Goal: Information Seeking & Learning: Learn about a topic

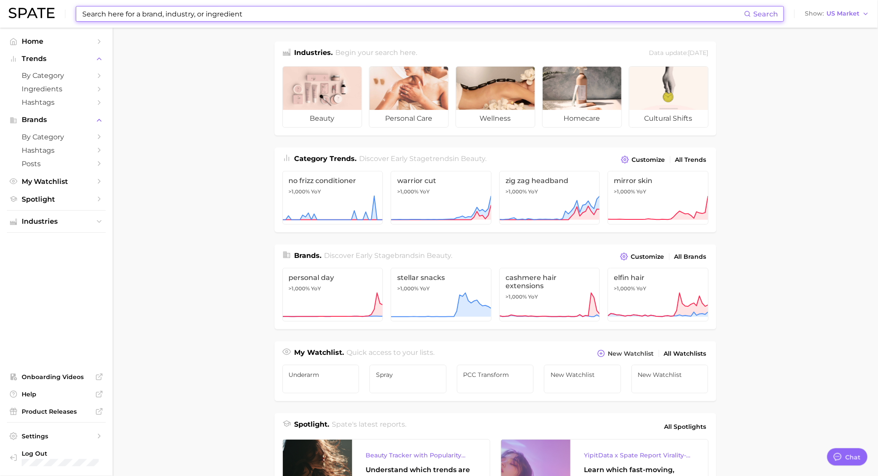
click at [234, 17] on input at bounding box center [412, 13] width 663 height 15
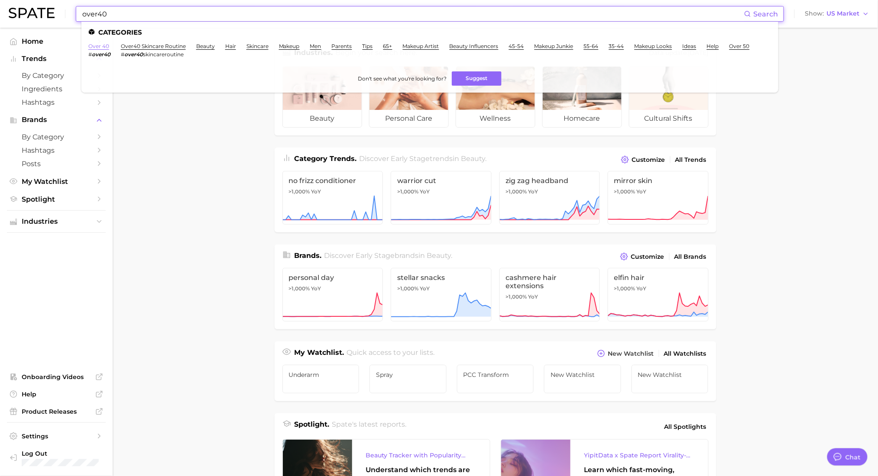
type input "over40"
click at [100, 48] on link "over 40" at bounding box center [98, 46] width 21 height 6
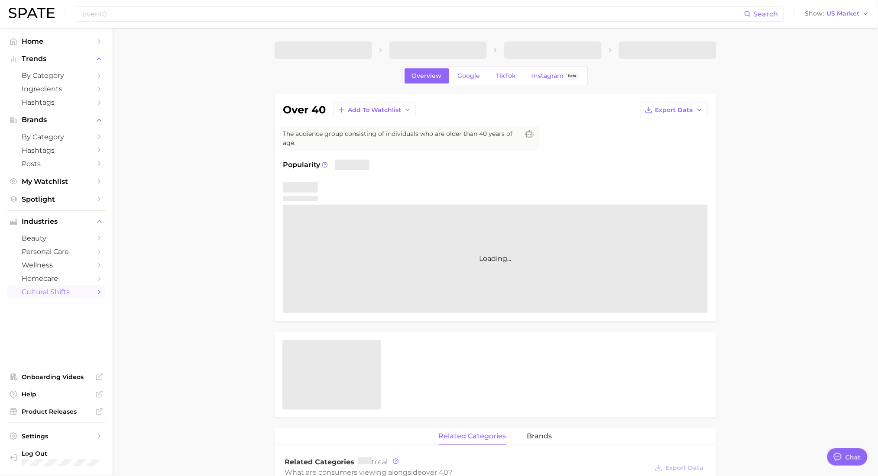
type textarea "x"
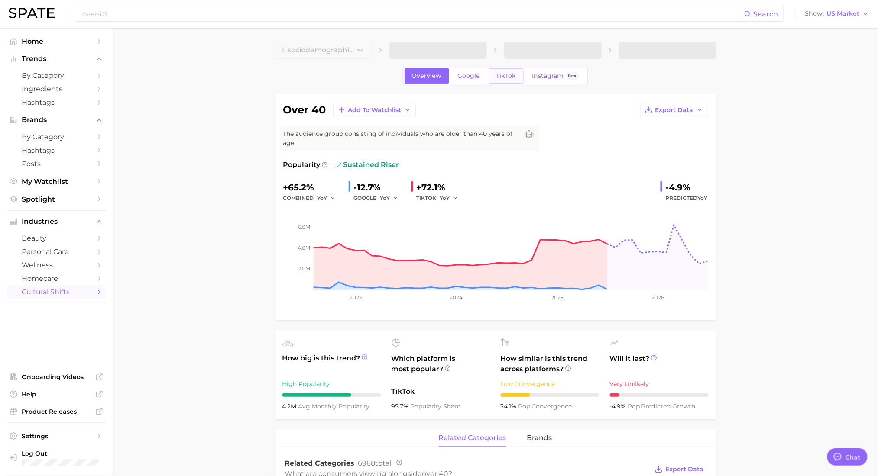
click at [506, 70] on link "TikTok" at bounding box center [506, 75] width 35 height 15
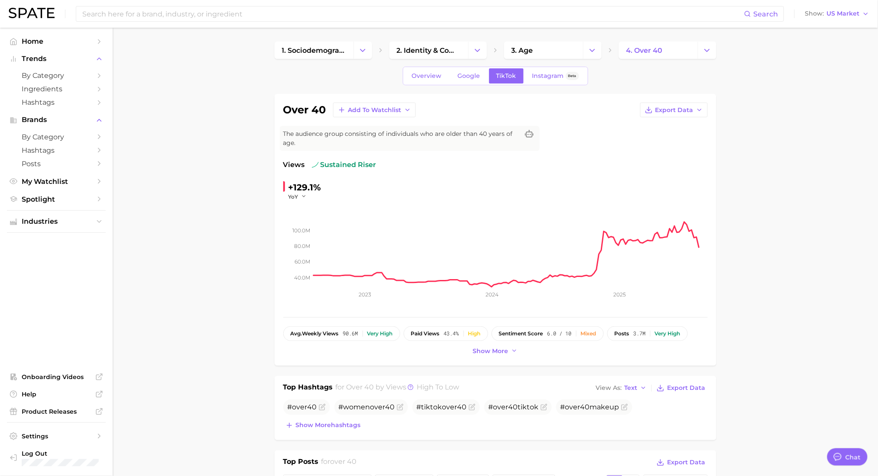
drag, startPoint x: 769, startPoint y: 241, endPoint x: 712, endPoint y: 221, distance: 61.0
click at [414, 75] on span "Overview" at bounding box center [427, 75] width 30 height 7
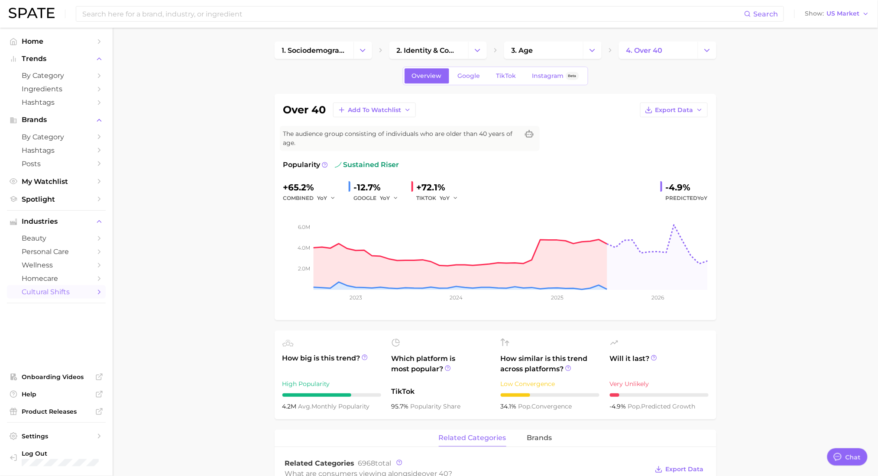
click at [522, 75] on link "TikTok" at bounding box center [506, 75] width 35 height 15
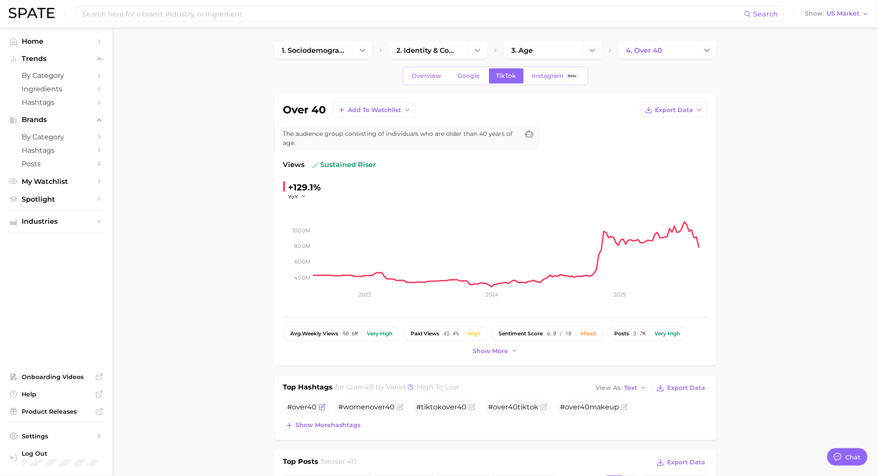
click at [288, 410] on span "# over 40" at bounding box center [302, 407] width 29 height 8
click at [300, 424] on span "Show more hashtags" at bounding box center [328, 425] width 65 height 7
click at [316, 444] on span "Show more hashtags" at bounding box center [328, 445] width 65 height 7
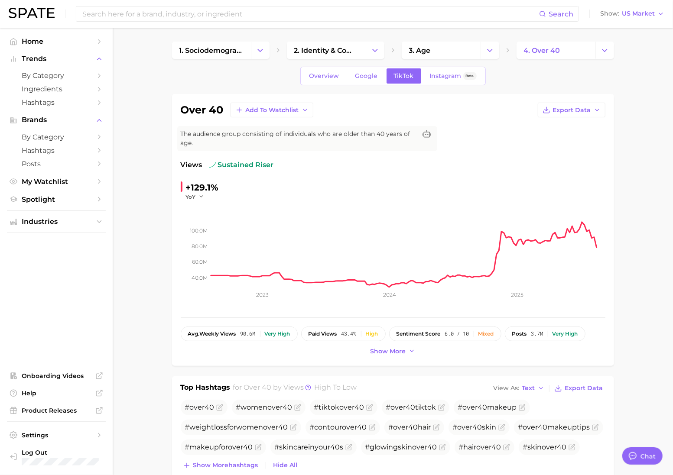
type textarea "x"
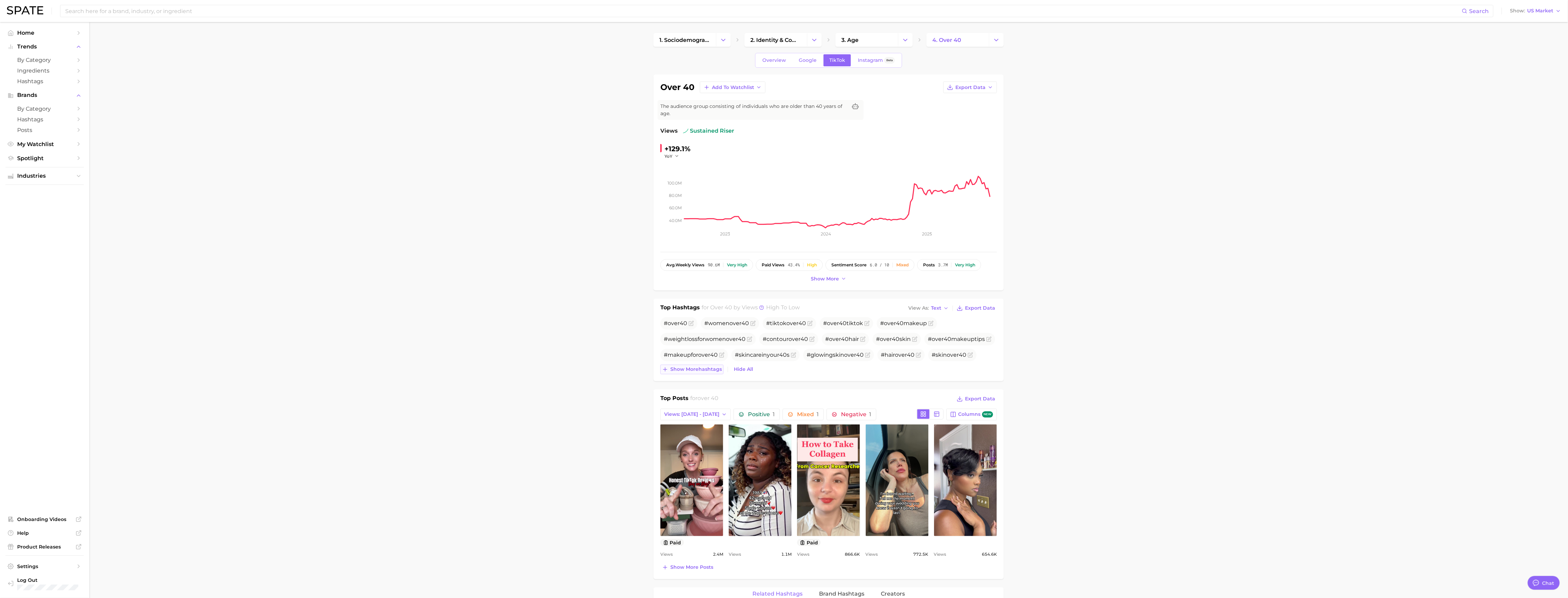
click at [690, 372] on span "Show more hashtags" at bounding box center [695, 369] width 52 height 6
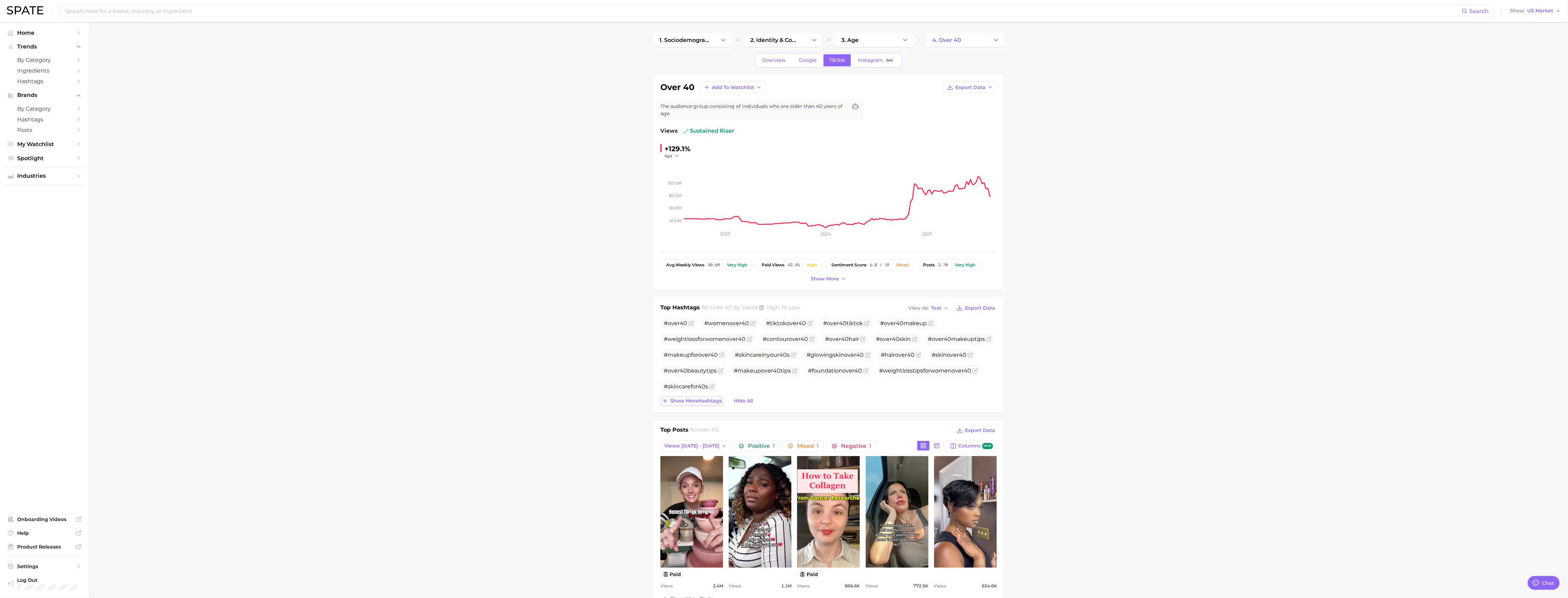
click at [690, 373] on div "# over 40 #women over 40 #tiktok over 40 # over 40 tiktok # over 40 makeup #wei…" at bounding box center [828, 362] width 336 height 89
click at [694, 378] on div "# over 40 #women over 40 #tiktok over 40 # over 40 tiktok # over 40 makeup #wei…" at bounding box center [828, 362] width 336 height 89
click at [694, 378] on span "Show more hashtags" at bounding box center [695, 401] width 52 height 6
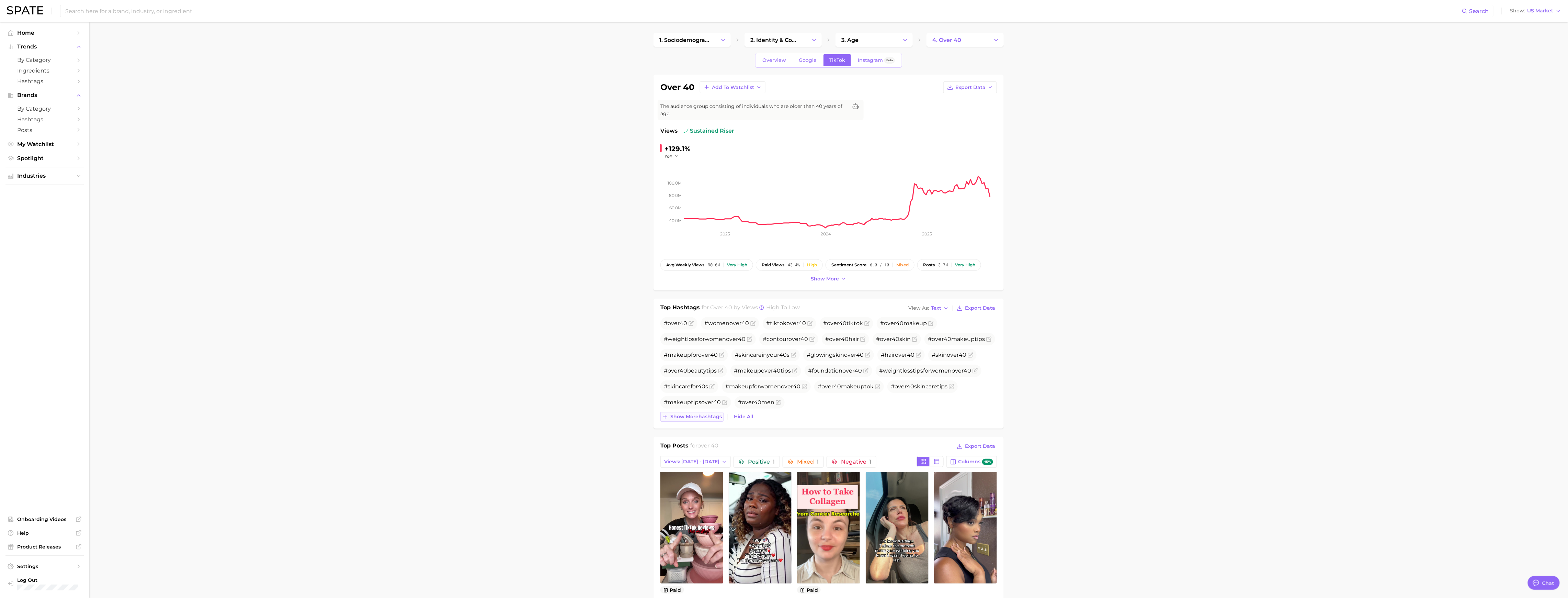
click at [676, 378] on button "Show more hashtags" at bounding box center [692, 416] width 63 height 10
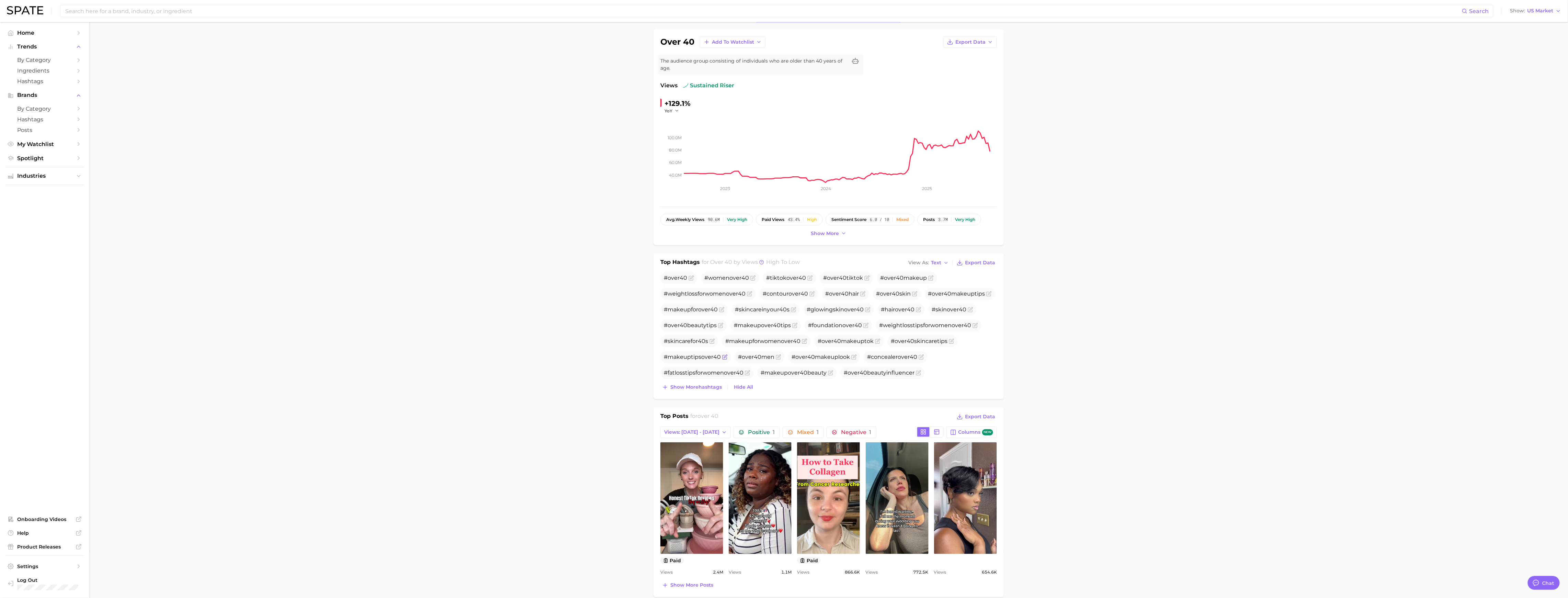
scroll to position [46, 0]
click at [703, 324] on span "#makeup over 40 tips" at bounding box center [763, 324] width 57 height 6
click at [148, 11] on input at bounding box center [763, 10] width 1397 height 12
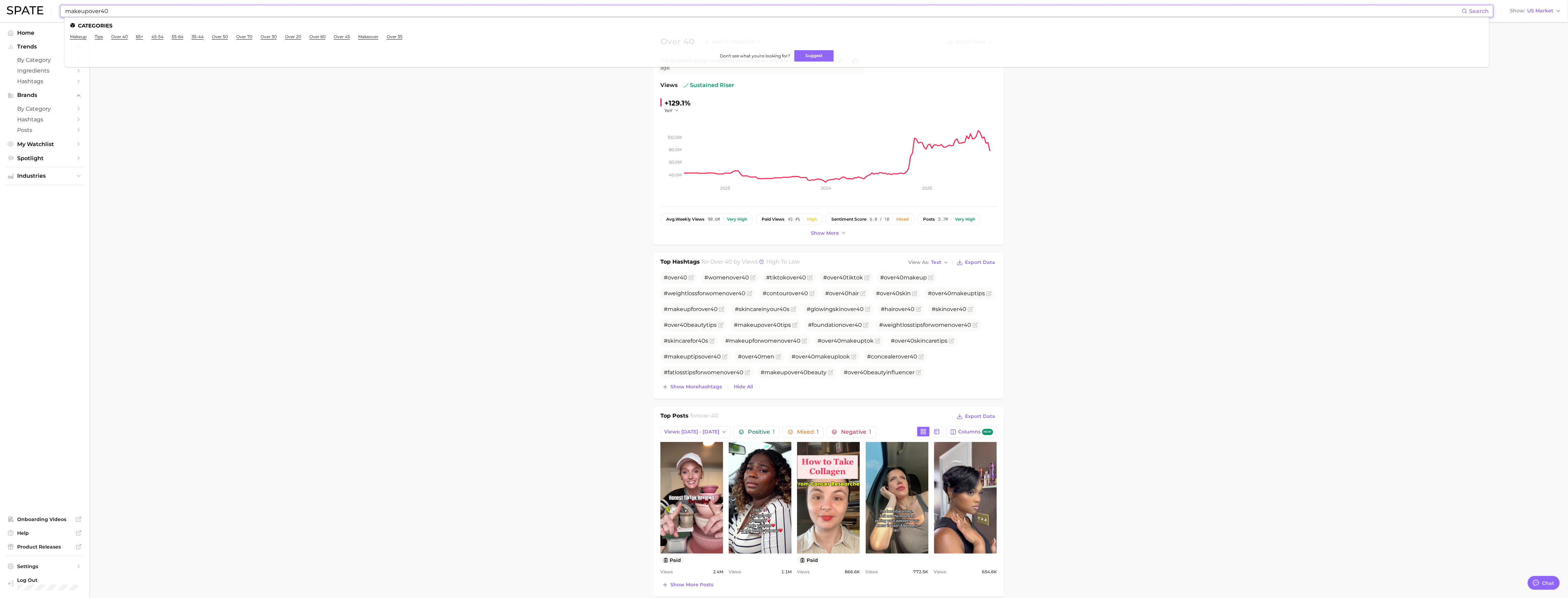
drag, startPoint x: 202, startPoint y: 13, endPoint x: 48, endPoint y: 18, distance: 154.1
click at [48, 18] on div "makeupover40 Search Categories makeup tips over 40 65+ 45-54 55-64 35-44 over 5…" at bounding box center [784, 11] width 1554 height 22
type input "skin care tips"
click at [76, 37] on link "tips" at bounding box center [74, 36] width 8 height 5
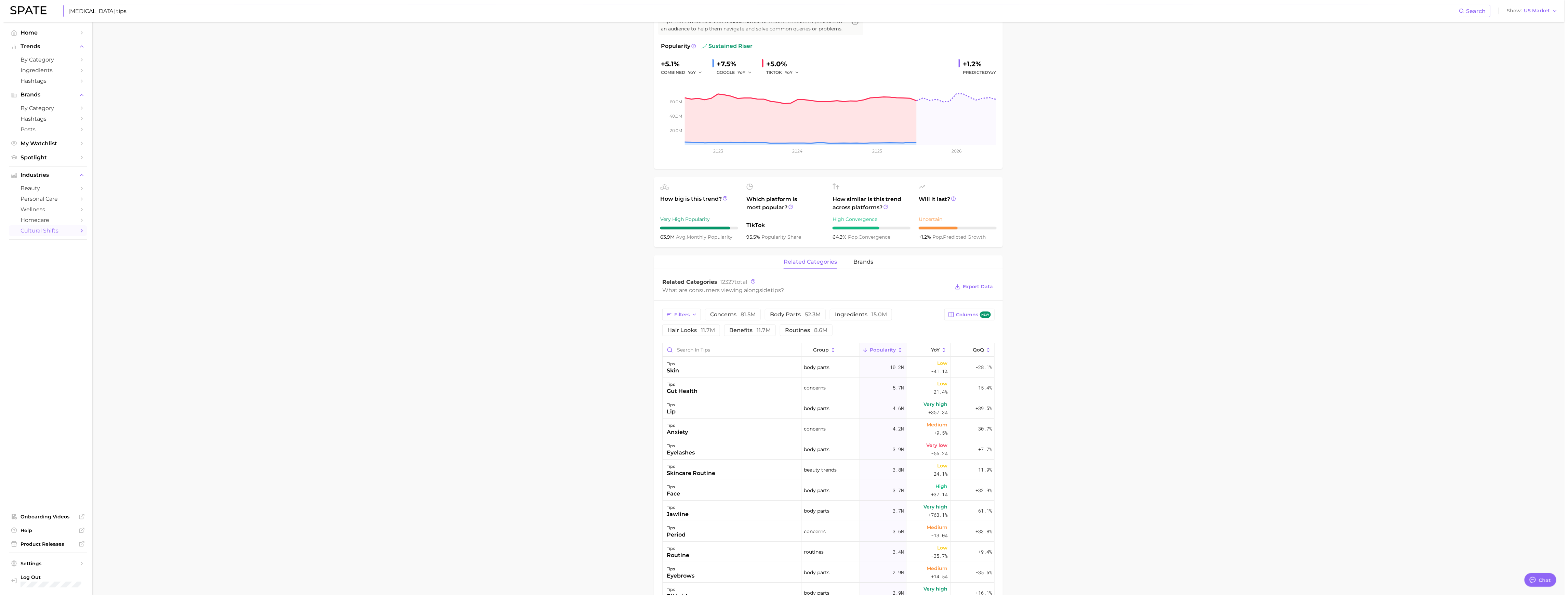
scroll to position [91, 0]
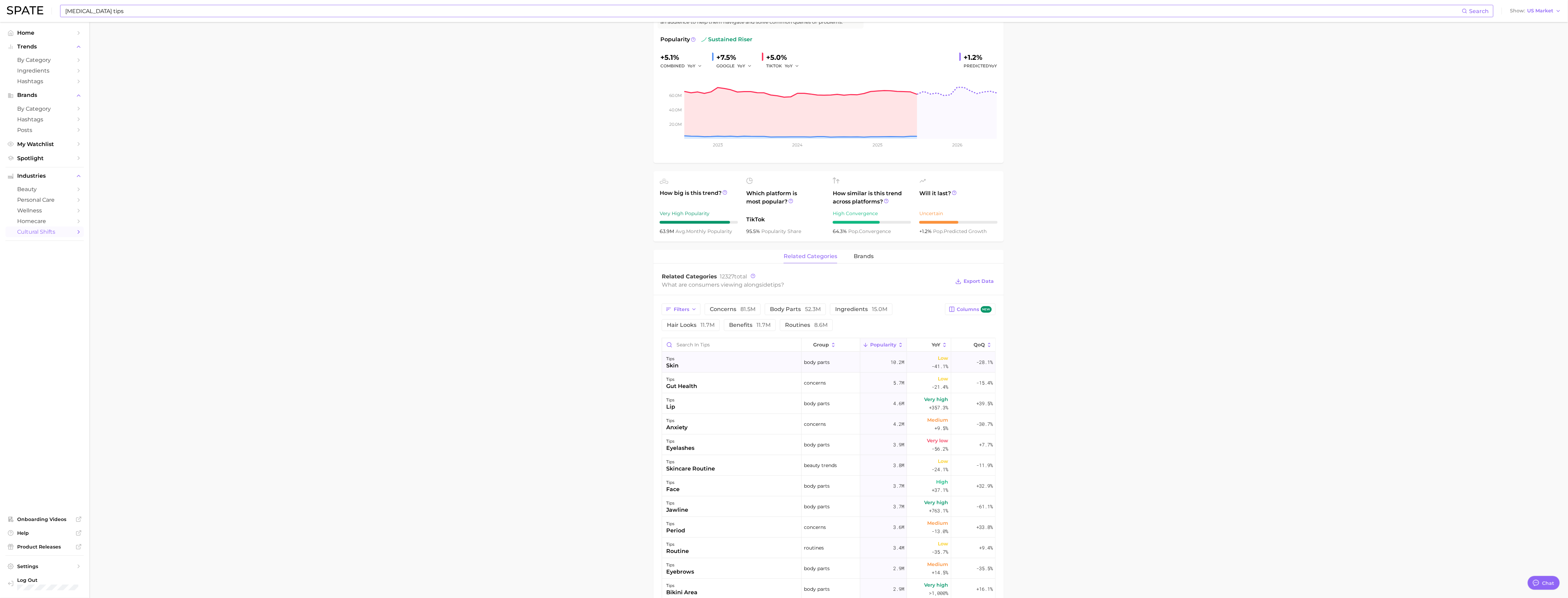
click at [675, 359] on div "tips" at bounding box center [672, 358] width 13 height 8
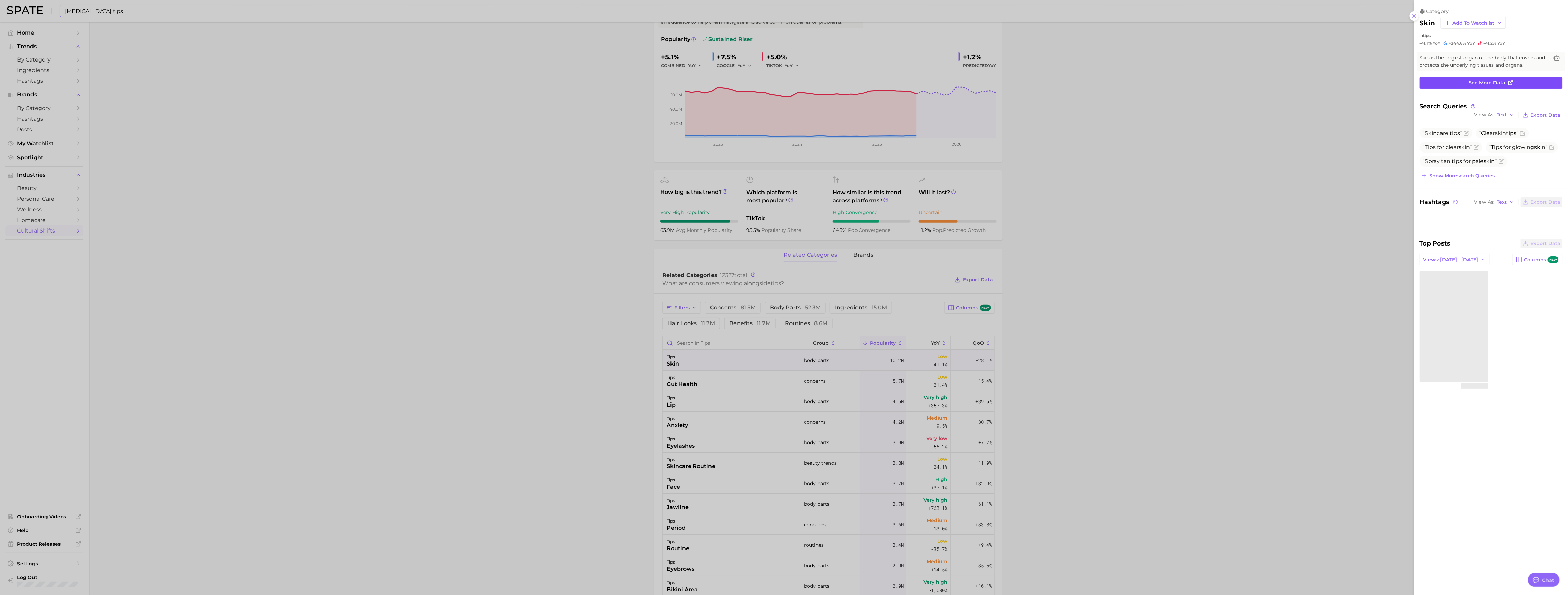
click at [700, 82] on icon at bounding box center [1510, 82] width 6 height 6
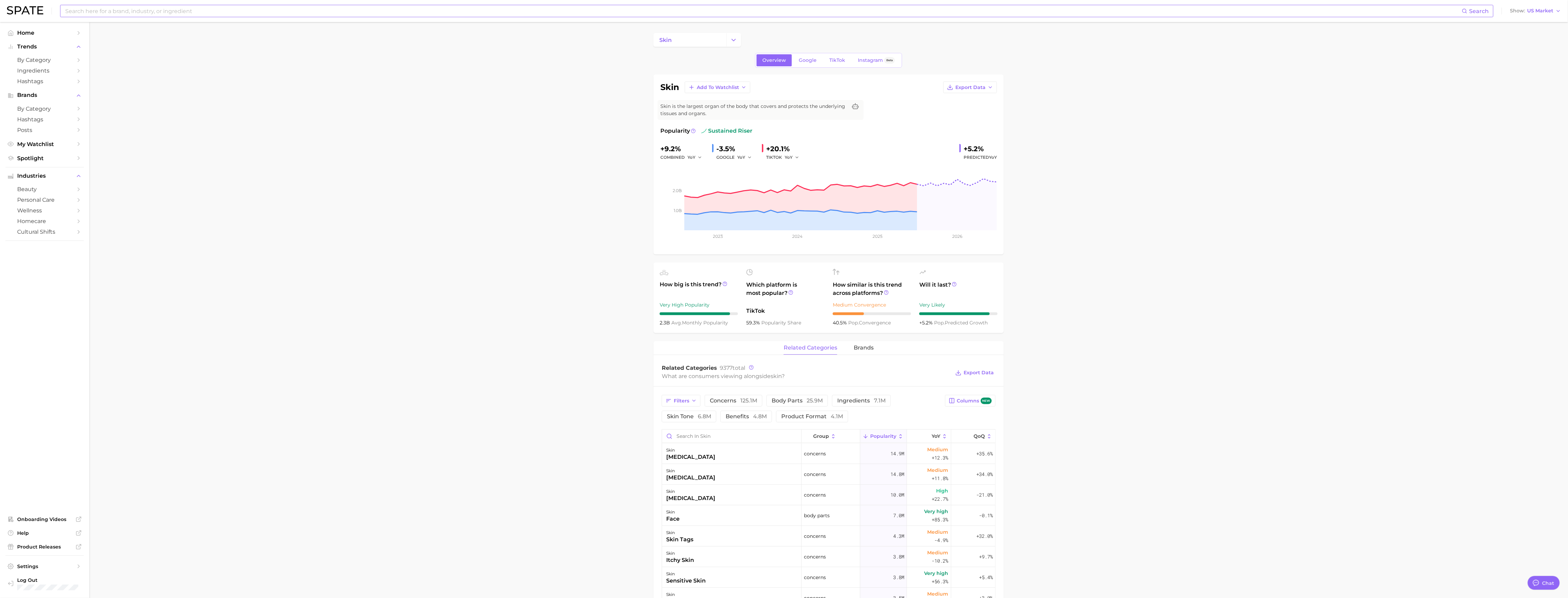
scroll to position [46, 0]
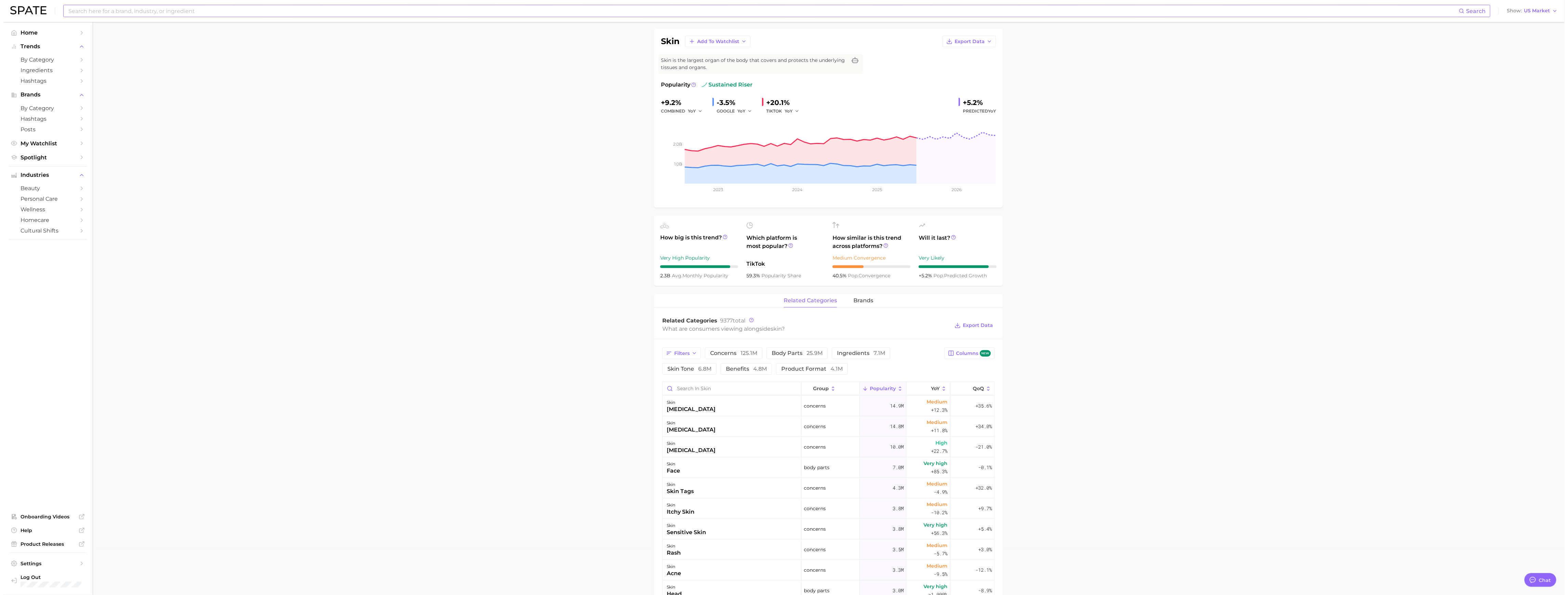
scroll to position [91, 0]
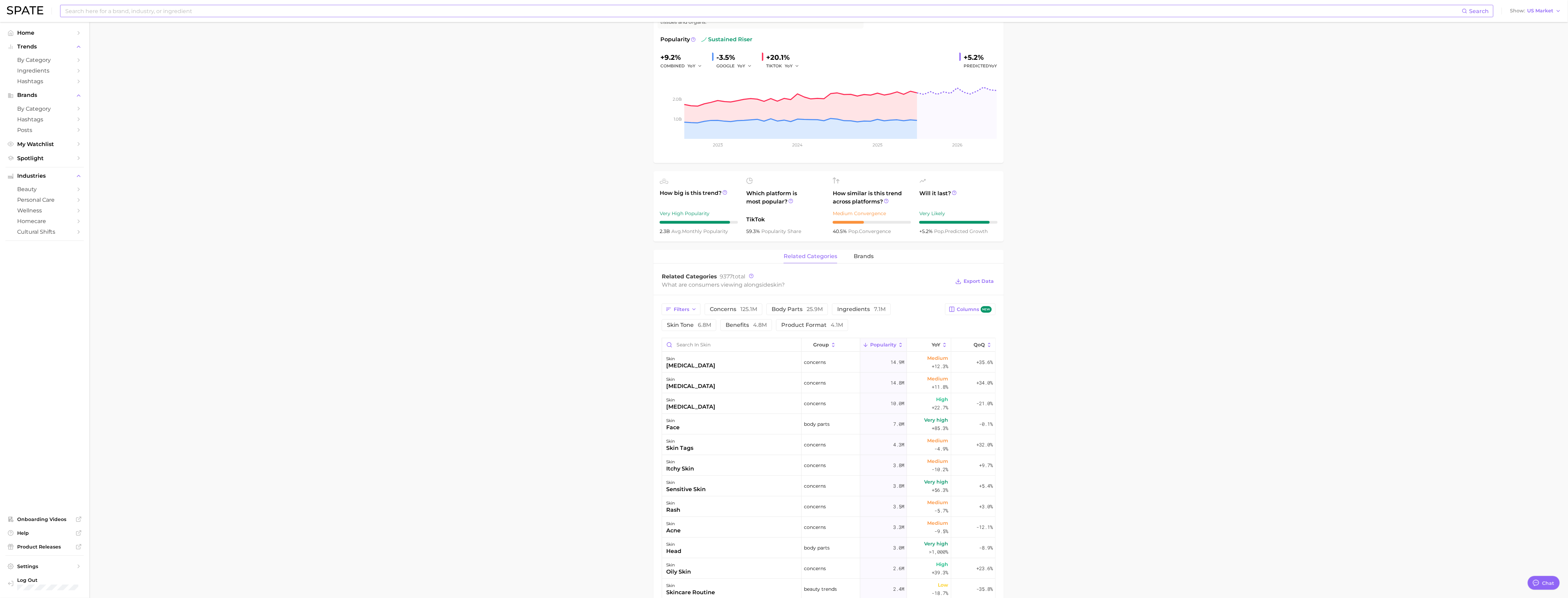
type input "skin care tips"
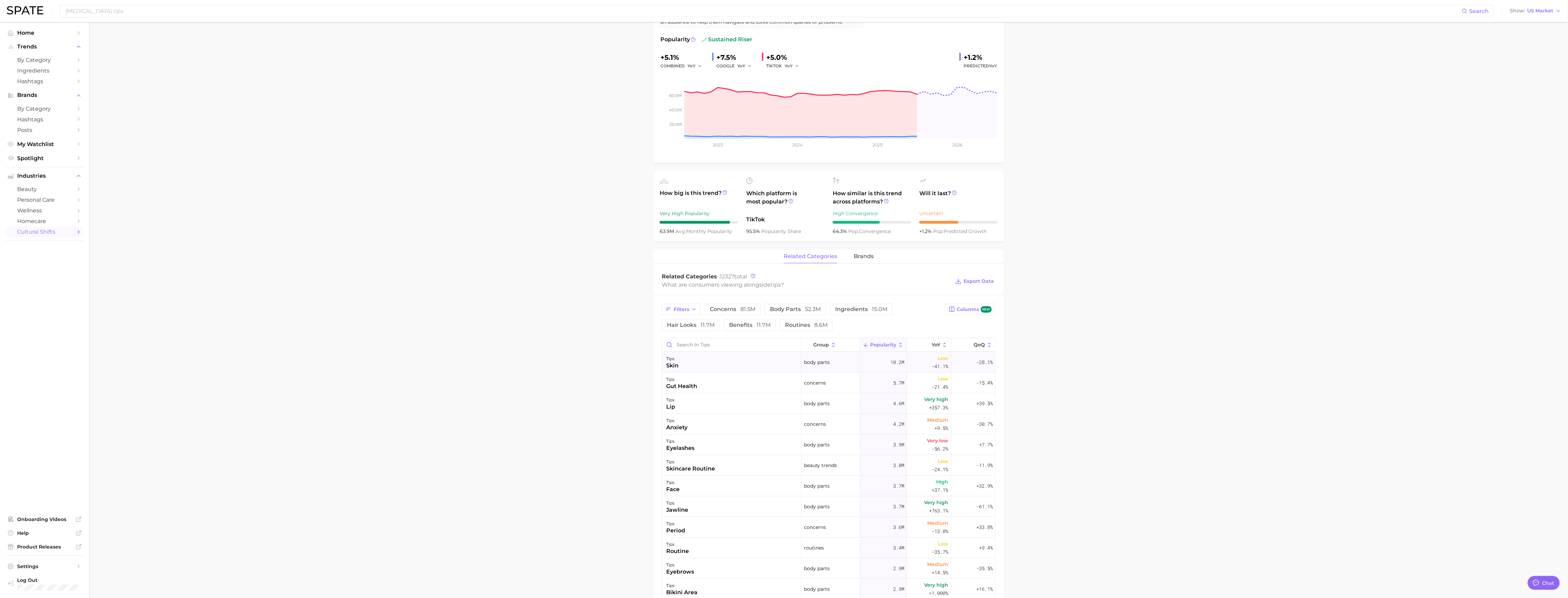
click at [675, 358] on div "tips" at bounding box center [672, 358] width 13 height 8
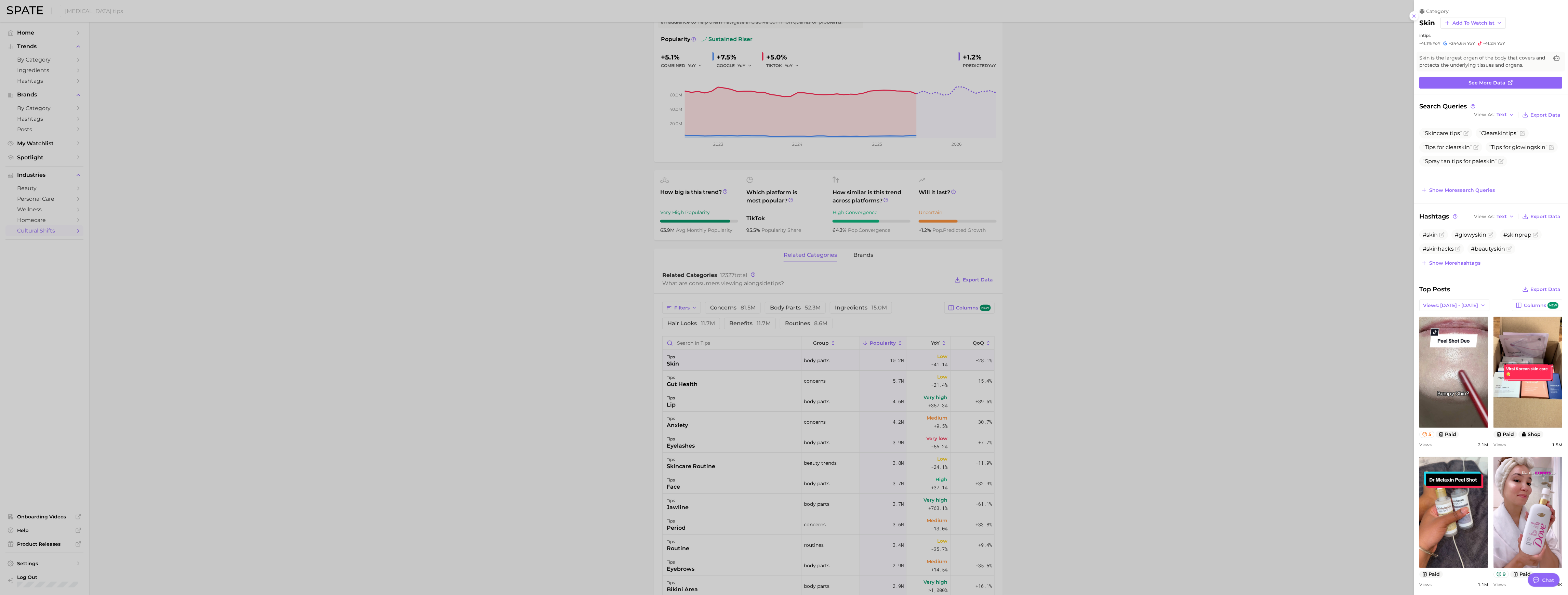
scroll to position [0, 0]
click at [700, 133] on span "Skin care tips" at bounding box center [1443, 133] width 39 height 6
click at [700, 85] on link "See more data" at bounding box center [1491, 82] width 143 height 12
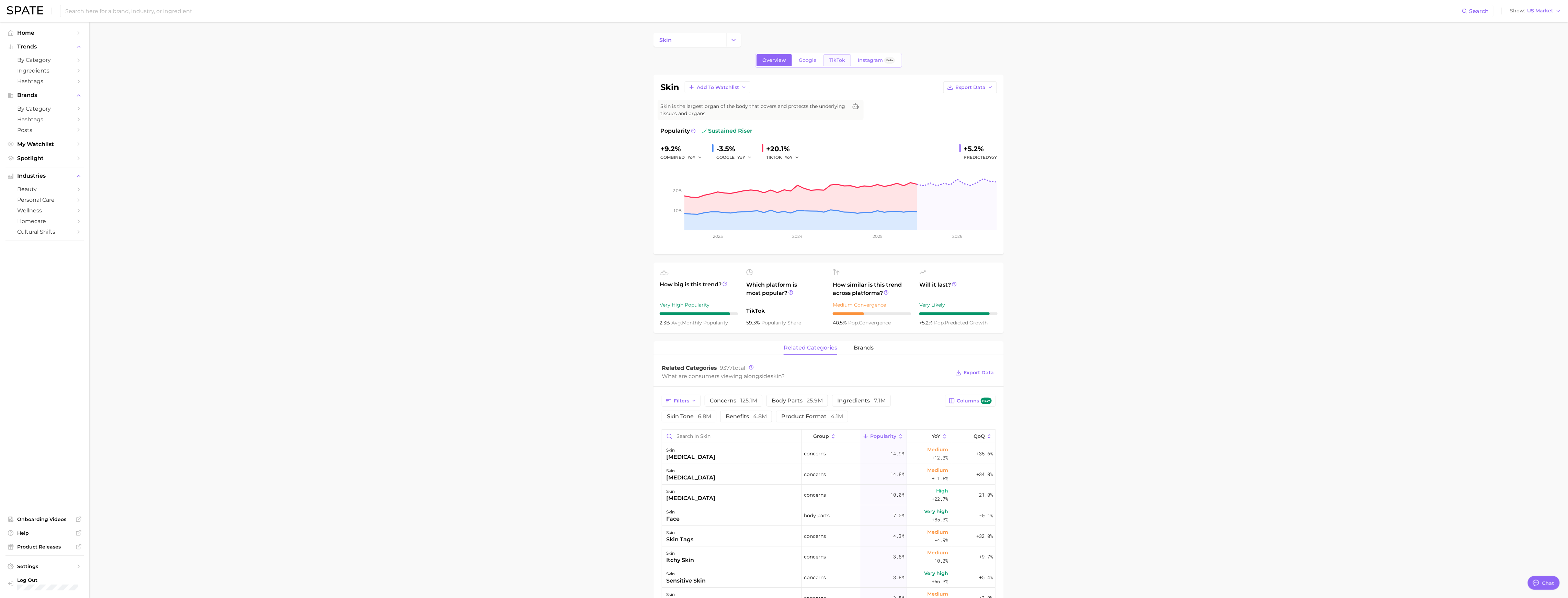
click at [703, 64] on link "TikTok" at bounding box center [837, 59] width 28 height 12
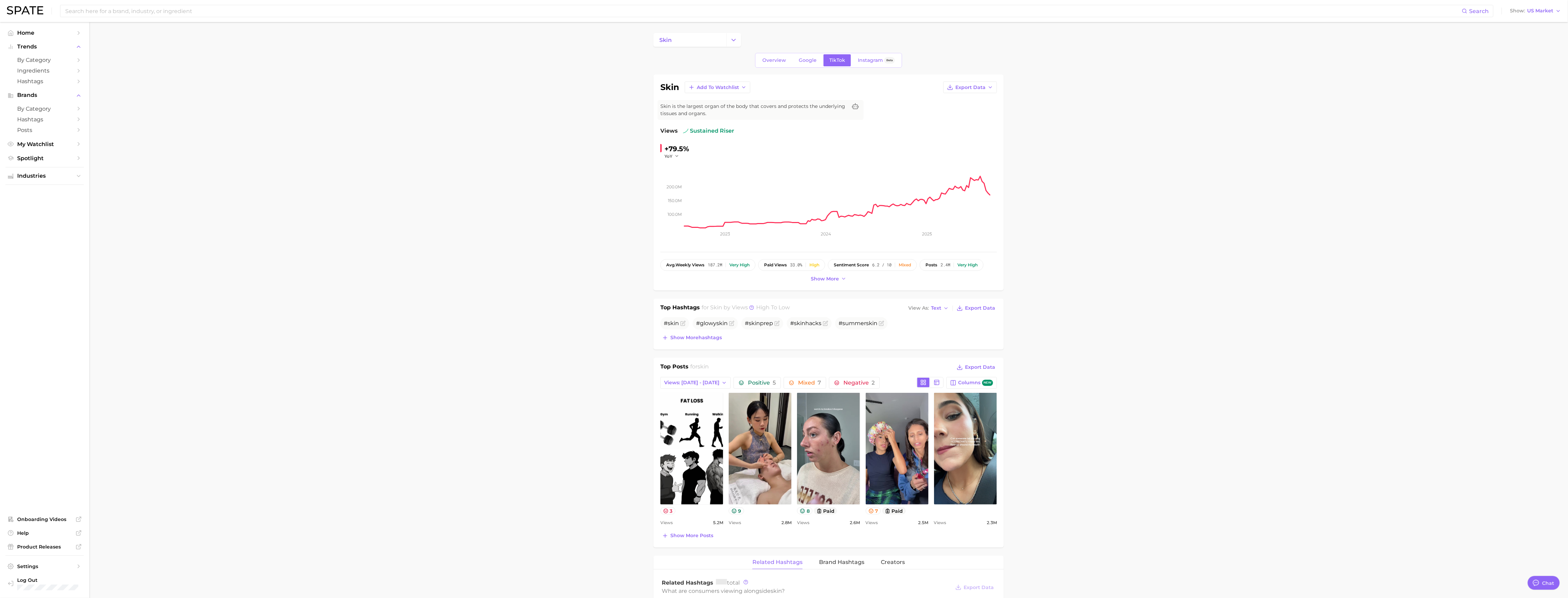
click at [696, 344] on div "Top Hashtags for skin by Views high to low View As Text Export Data # skin #glo…" at bounding box center [828, 324] width 350 height 51
click at [698, 340] on span "Show more hashtags" at bounding box center [695, 337] width 52 height 6
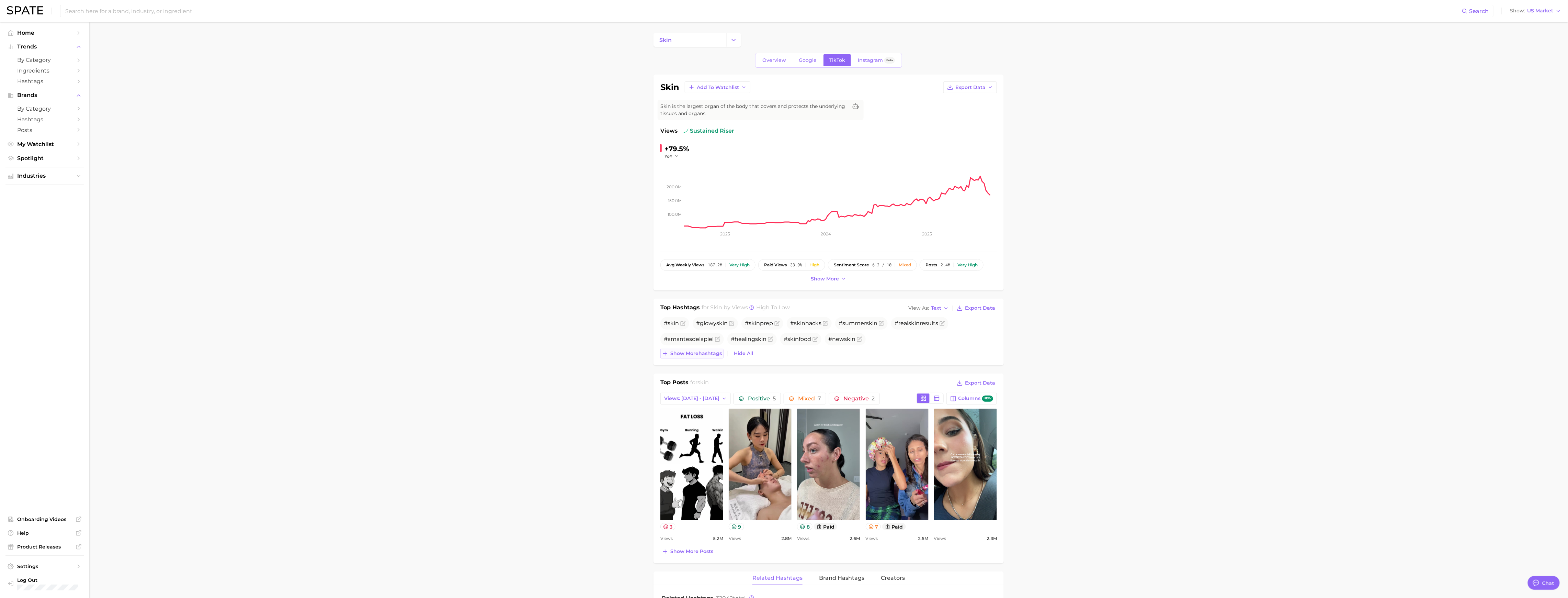
click at [701, 356] on span "Show more hashtags" at bounding box center [695, 353] width 52 height 6
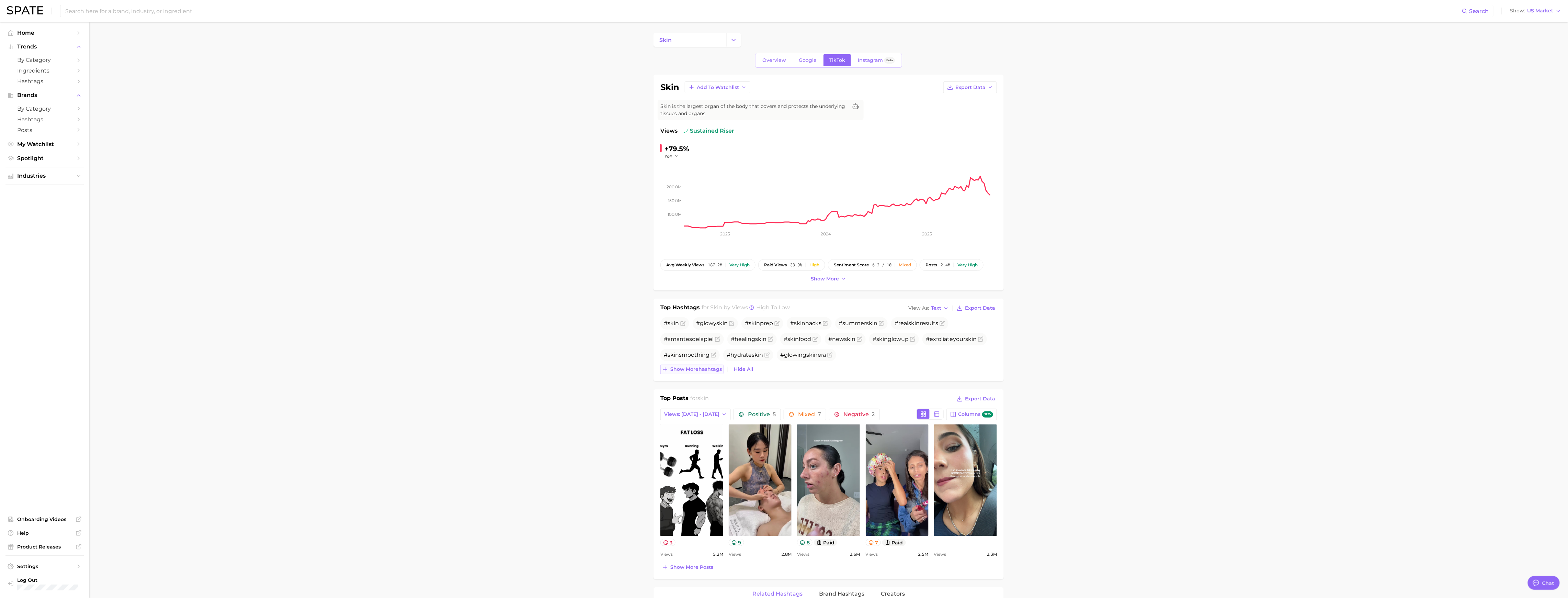
click at [703, 372] on span "Show more hashtags" at bounding box center [695, 369] width 52 height 6
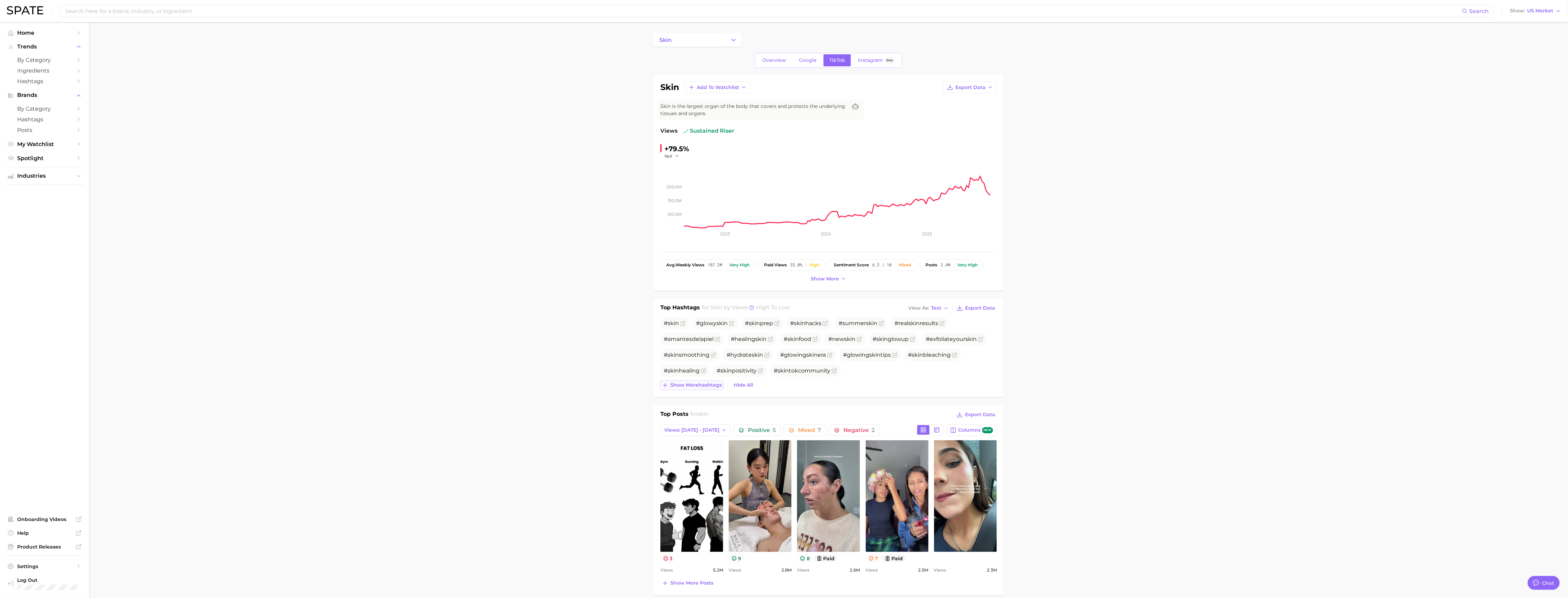
click at [703, 378] on div "# skin #glowy skin # skin prep # skin hacks #summer skin #real skin results #am…" at bounding box center [828, 354] width 336 height 73
click at [703, 378] on span "Show more hashtags" at bounding box center [695, 385] width 52 height 6
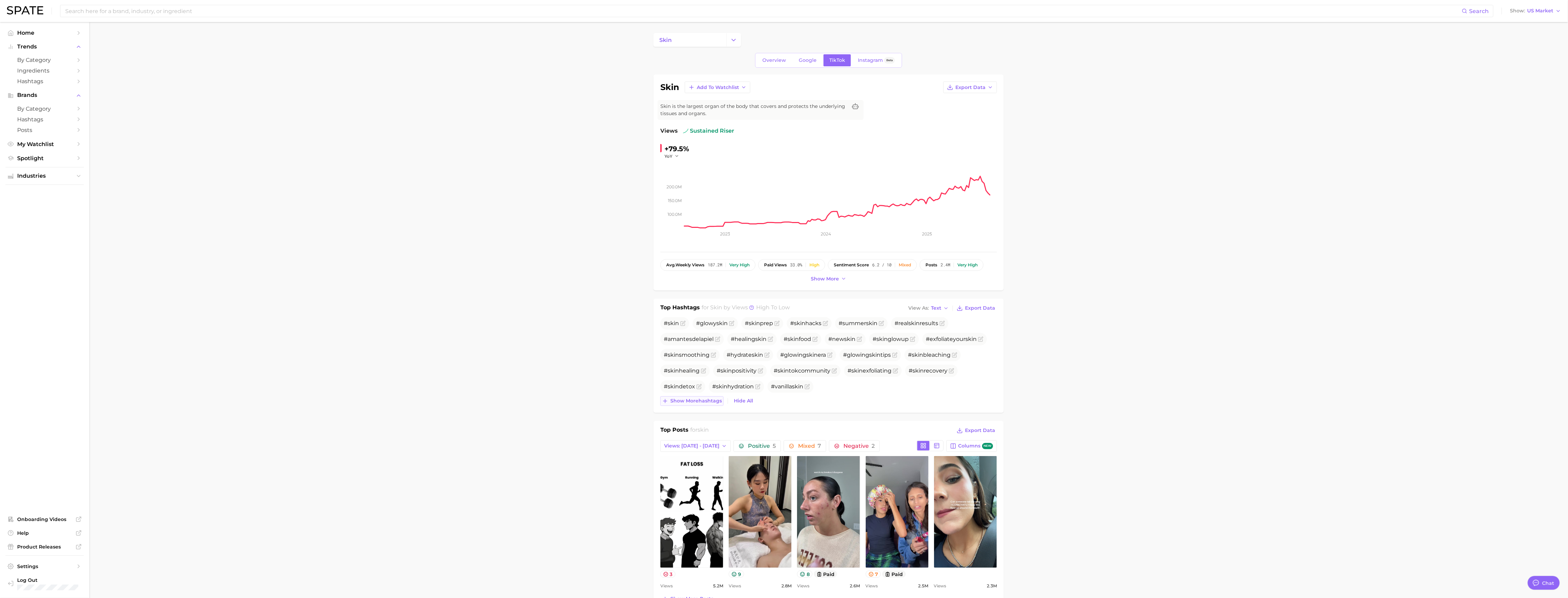
click at [703, 378] on span "Show more hashtags" at bounding box center [695, 401] width 52 height 6
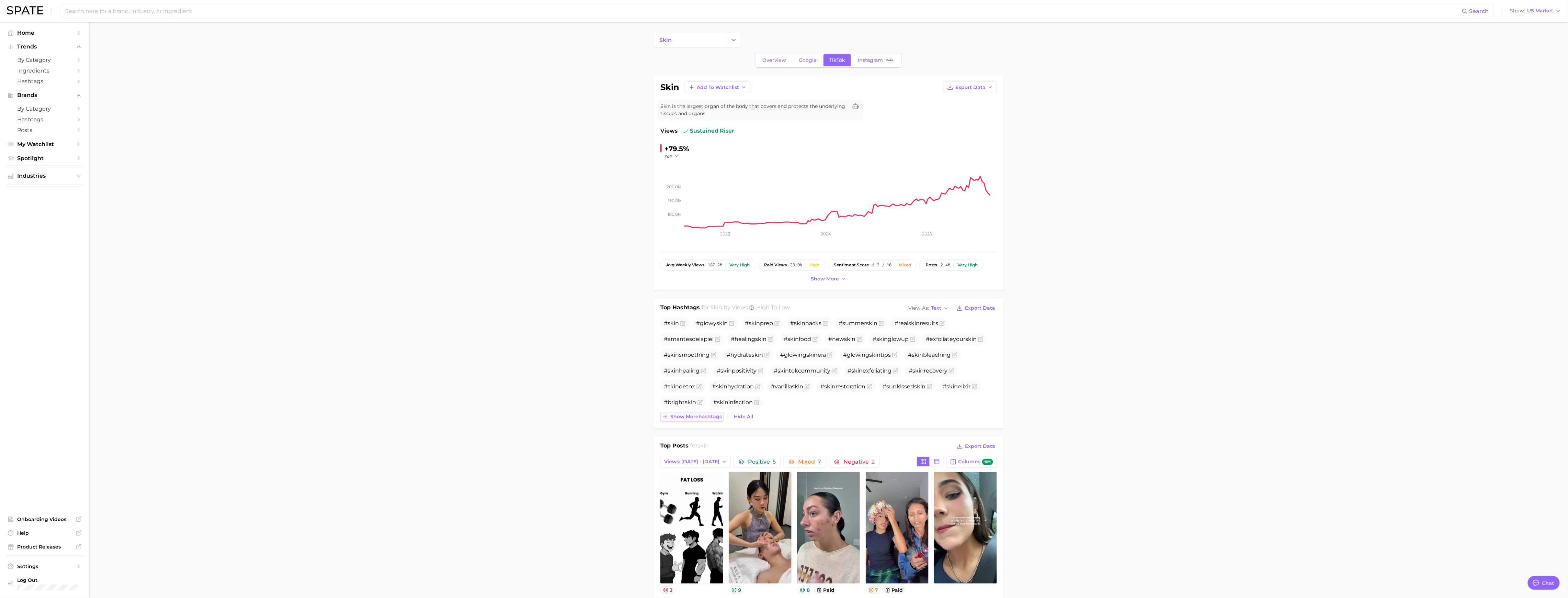
click at [703, 378] on span "Show more hashtags" at bounding box center [695, 416] width 52 height 6
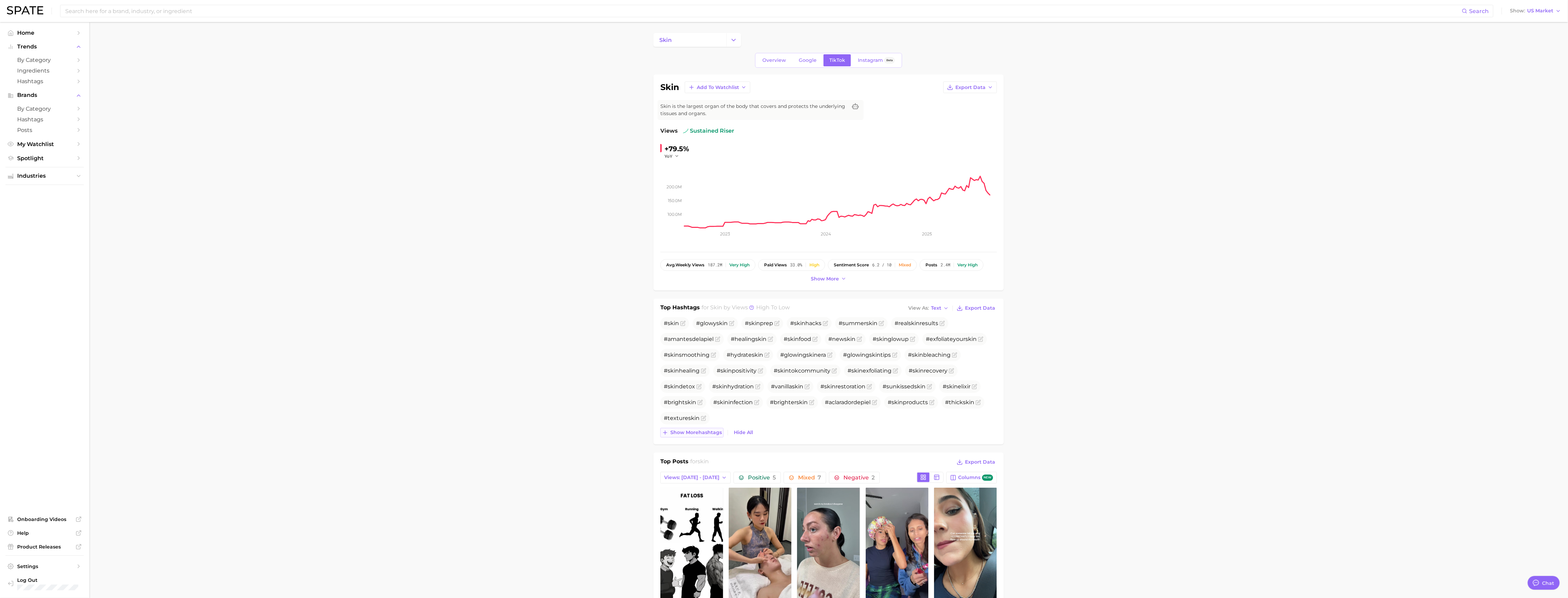
click at [703, 378] on span "Show more hashtags" at bounding box center [695, 431] width 52 height 6
click at [703, 378] on div "Top Hashtags for skin by Views high to low View As Text Export Data # skin #glo…" at bounding box center [828, 371] width 350 height 146
click at [693, 378] on span "Show more hashtags" at bounding box center [695, 431] width 52 height 6
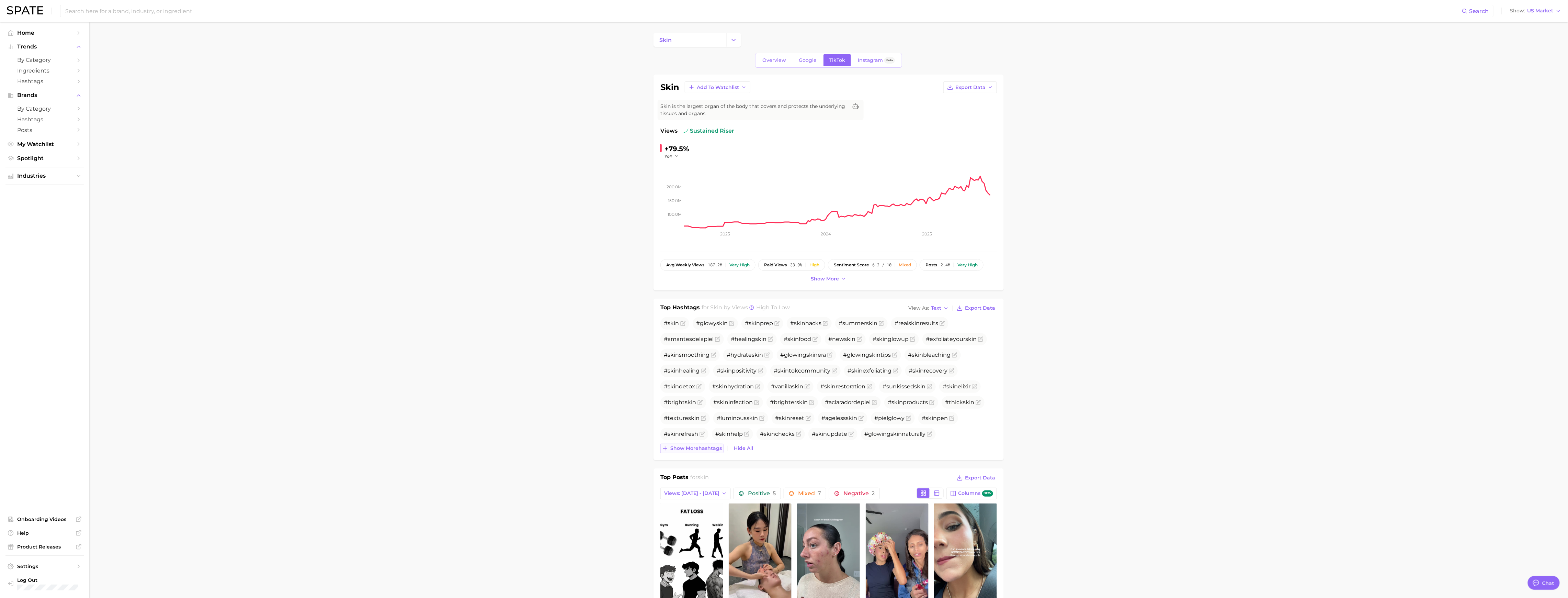
click at [696, 378] on span "Show more hashtags" at bounding box center [695, 447] width 52 height 6
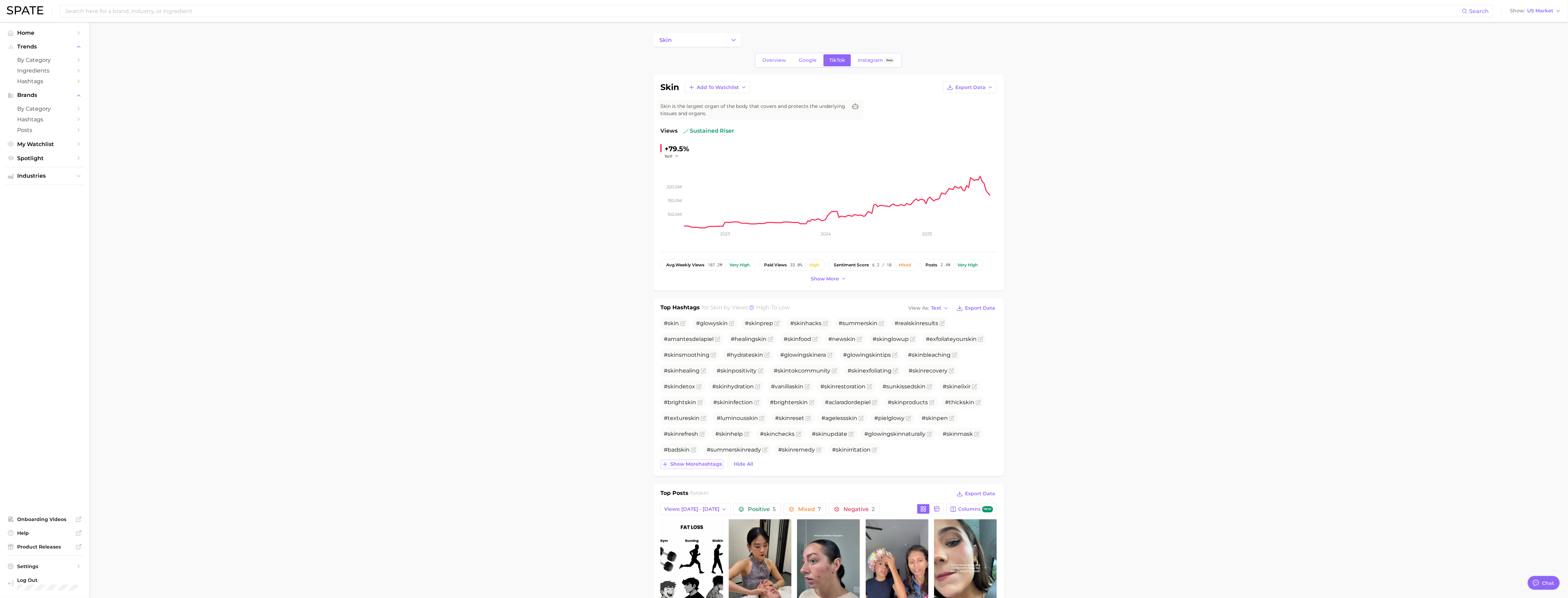
click at [698, 378] on span "Show more hashtags" at bounding box center [695, 463] width 52 height 6
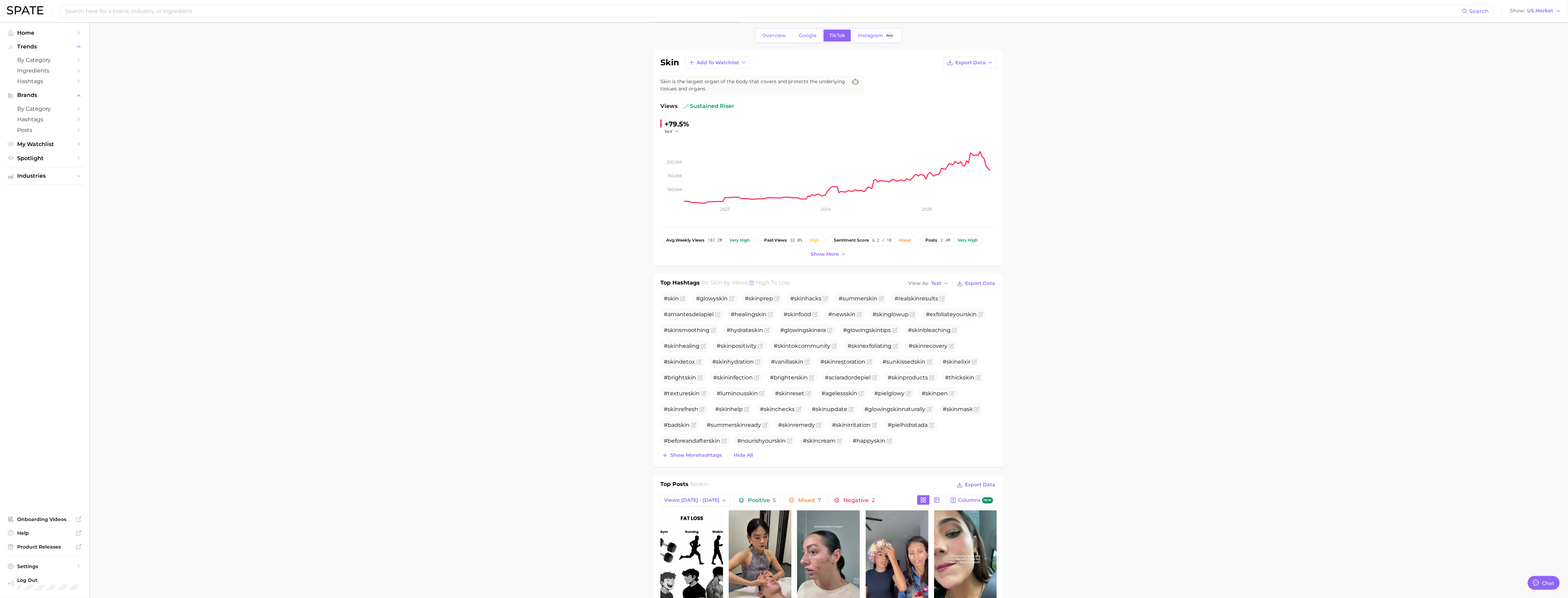
scroll to position [46, 0]
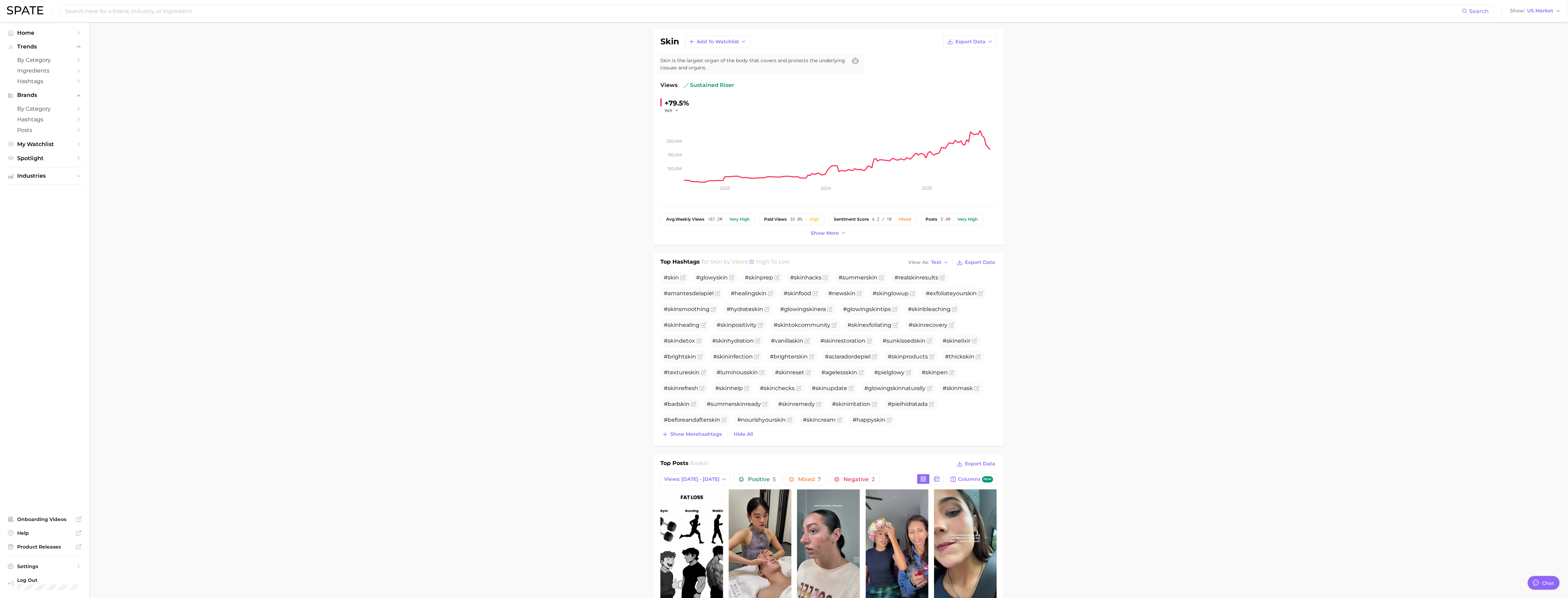
click at [209, 14] on input at bounding box center [763, 10] width 1397 height 12
type input "a"
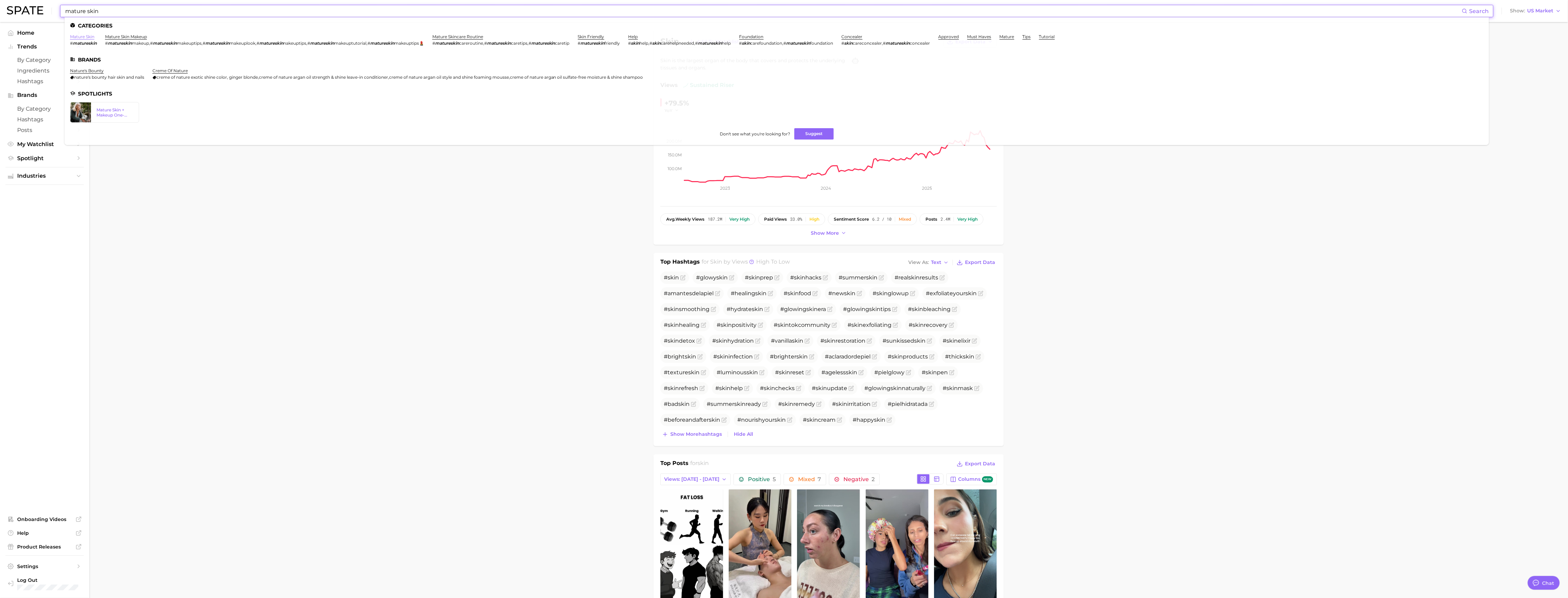
type input "mature skin"
click at [78, 34] on link "mature skin" at bounding box center [82, 36] width 25 height 5
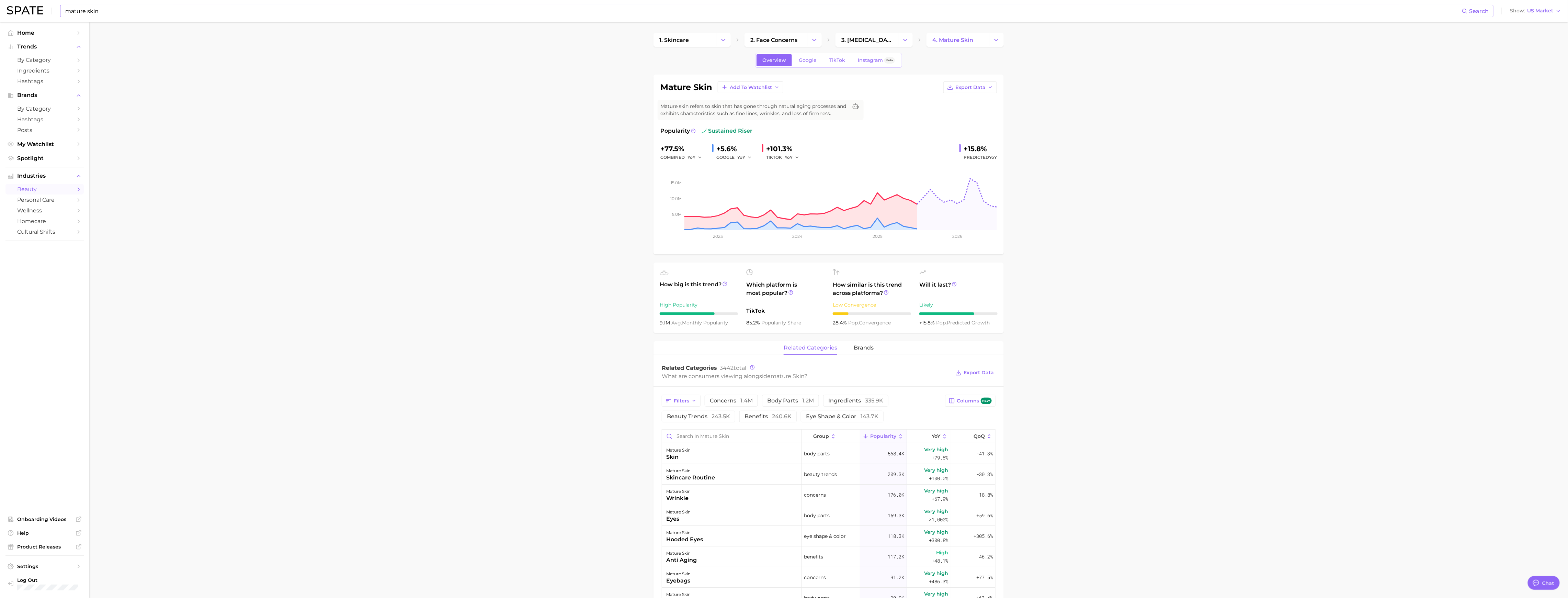
click at [703, 378] on main "1. skincare 2. face concerns 3. skin condition 4. mature skin Overview Google T…" at bounding box center [828, 546] width 1478 height 1048
click at [703, 61] on link "TikTok" at bounding box center [837, 59] width 28 height 12
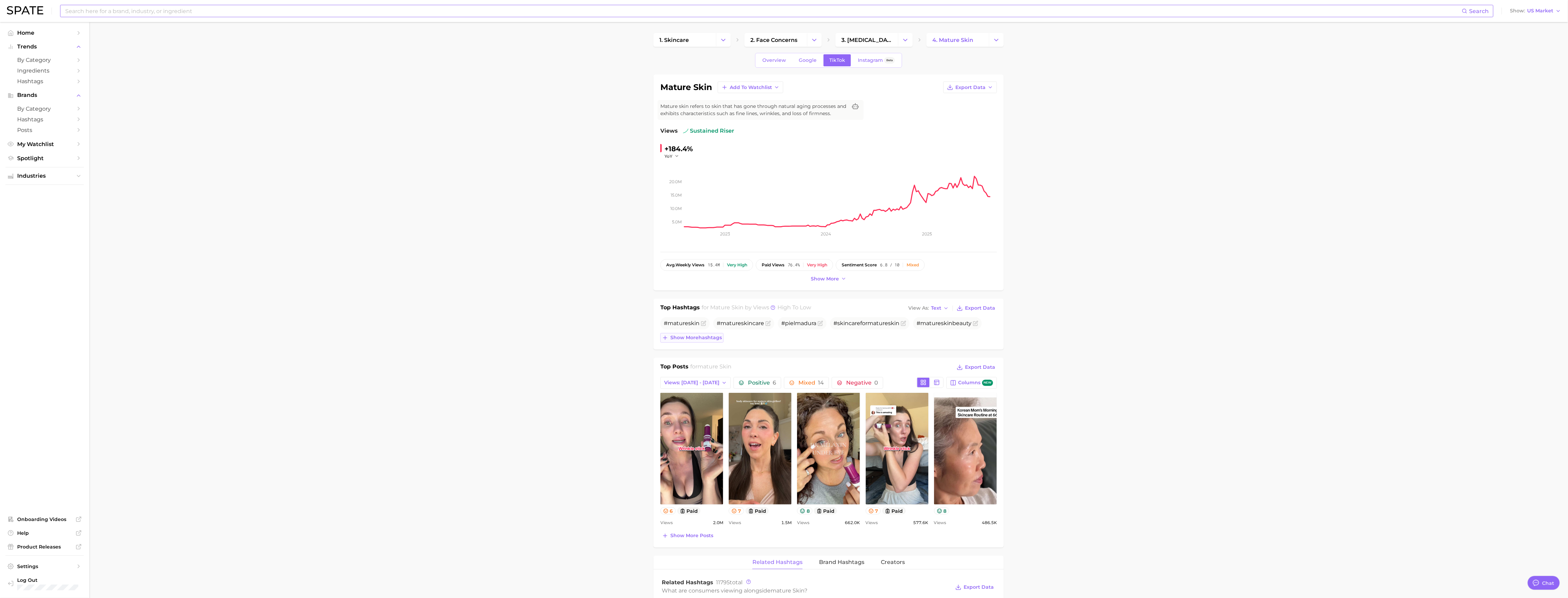
click at [691, 340] on span "Show more hashtags" at bounding box center [695, 337] width 52 height 6
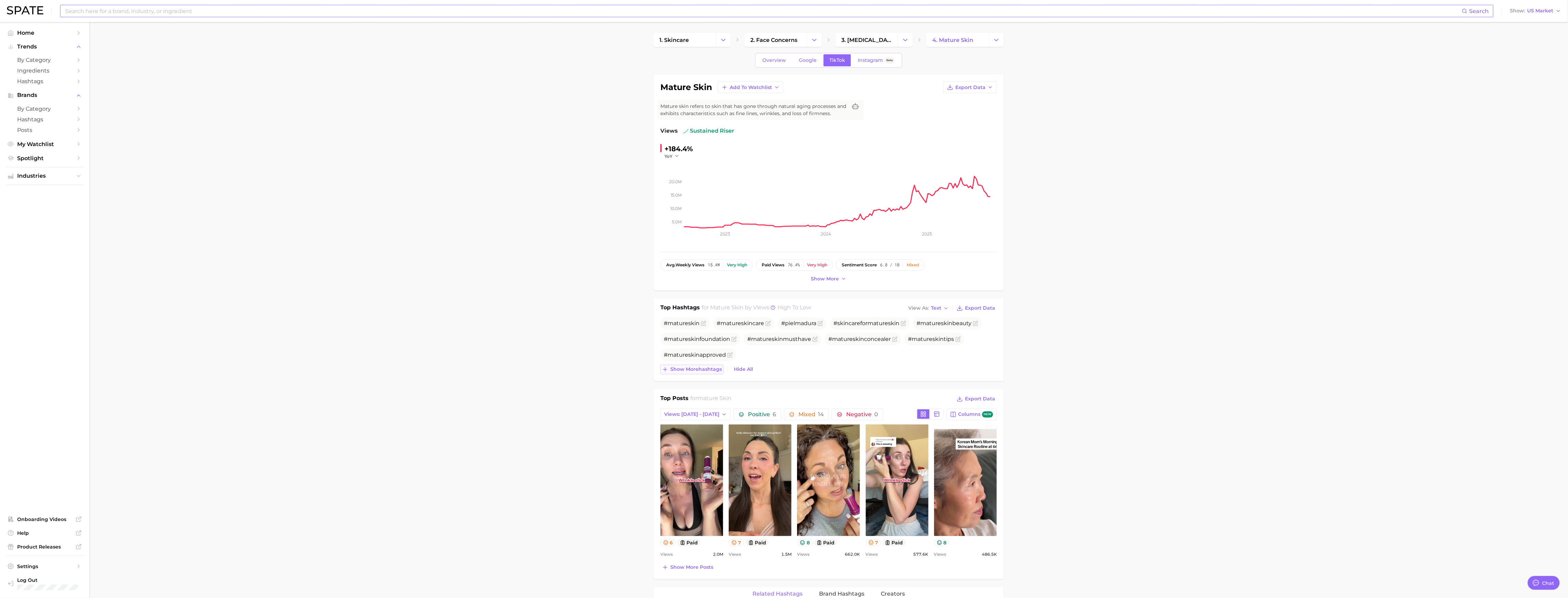
click at [695, 367] on span "Show more hashtags" at bounding box center [695, 369] width 52 height 6
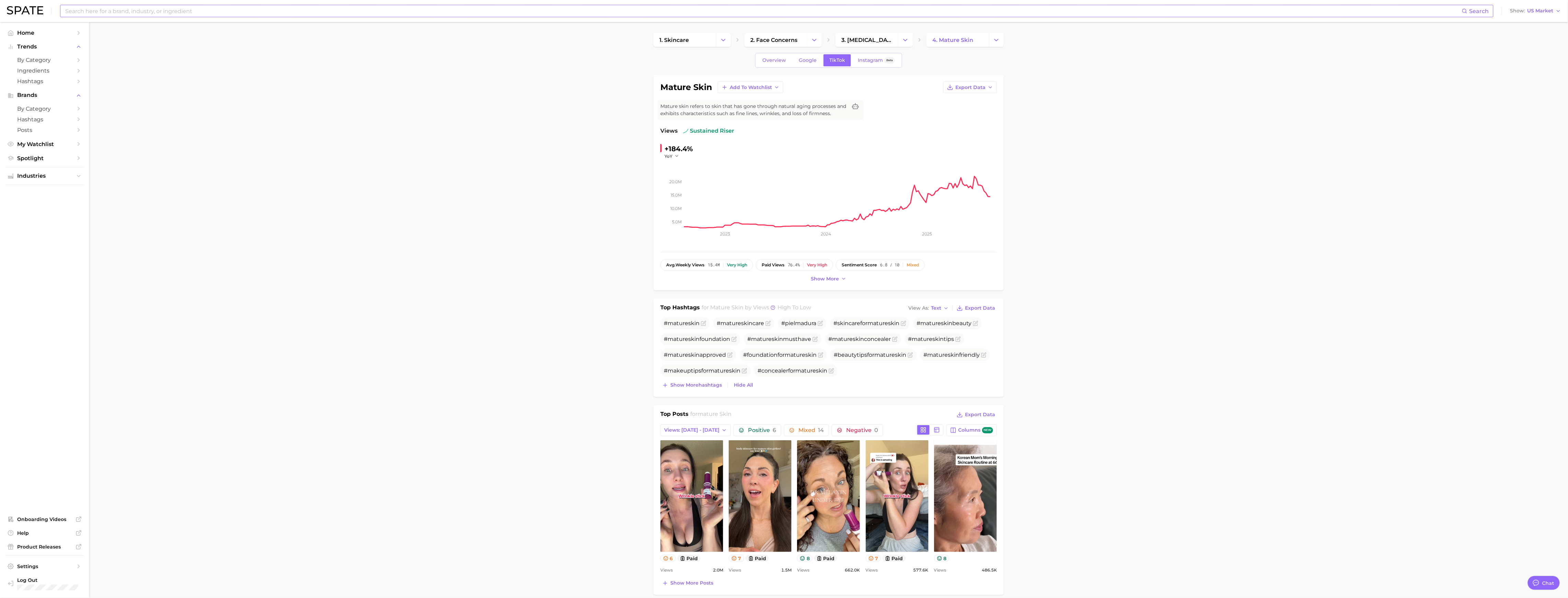
click at [277, 9] on input at bounding box center [763, 10] width 1397 height 12
type input "skin routine"
click at [582, 39] on link "anti aging skincare routine" at bounding box center [610, 36] width 58 height 5
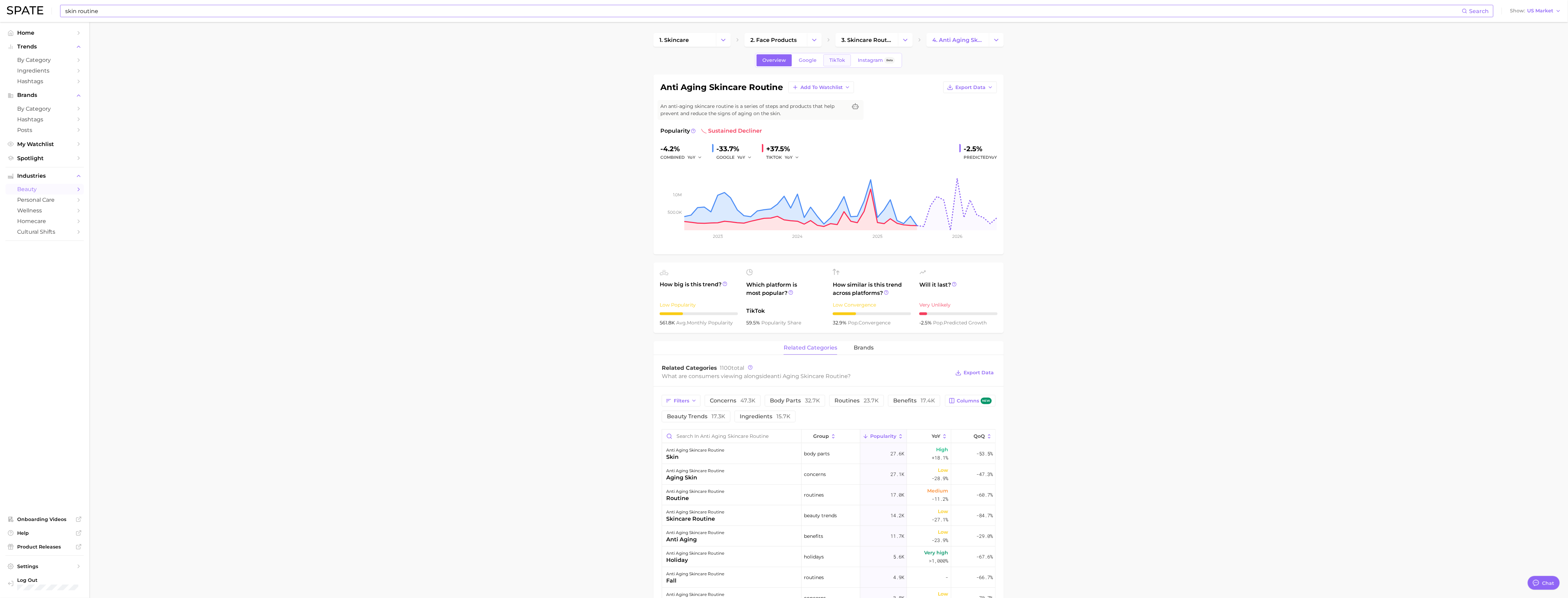
click at [703, 56] on link "TikTok" at bounding box center [837, 59] width 28 height 12
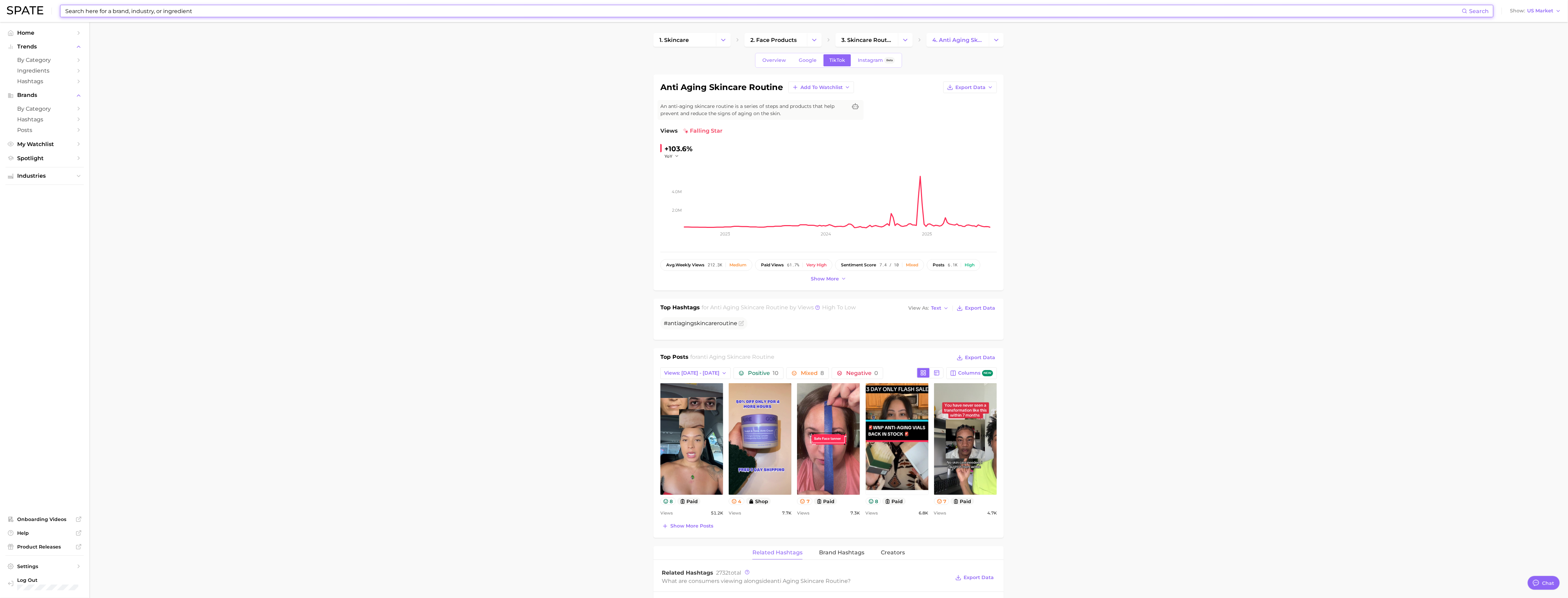
click at [241, 10] on input at bounding box center [763, 10] width 1397 height 12
type input "k"
type input "skin care routine"
click at [98, 35] on link "skincare routine" at bounding box center [87, 36] width 35 height 5
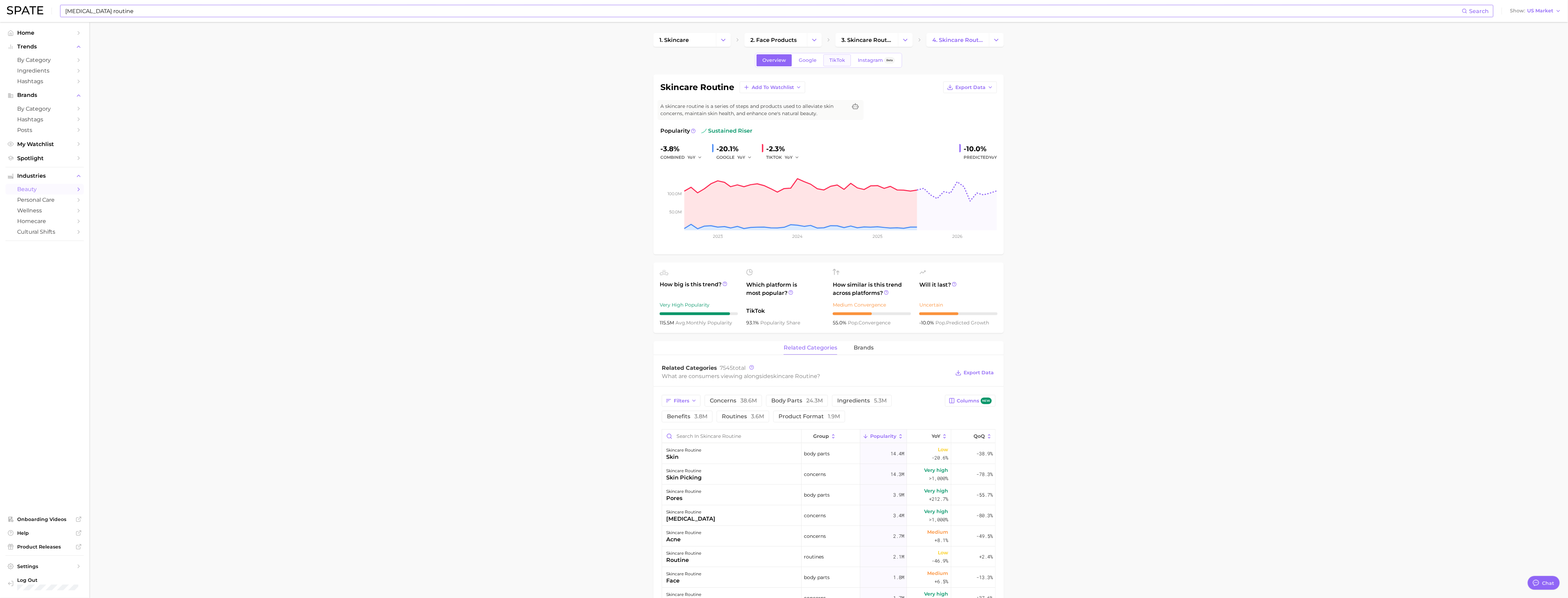
click at [703, 61] on span "TikTok" at bounding box center [837, 59] width 16 height 6
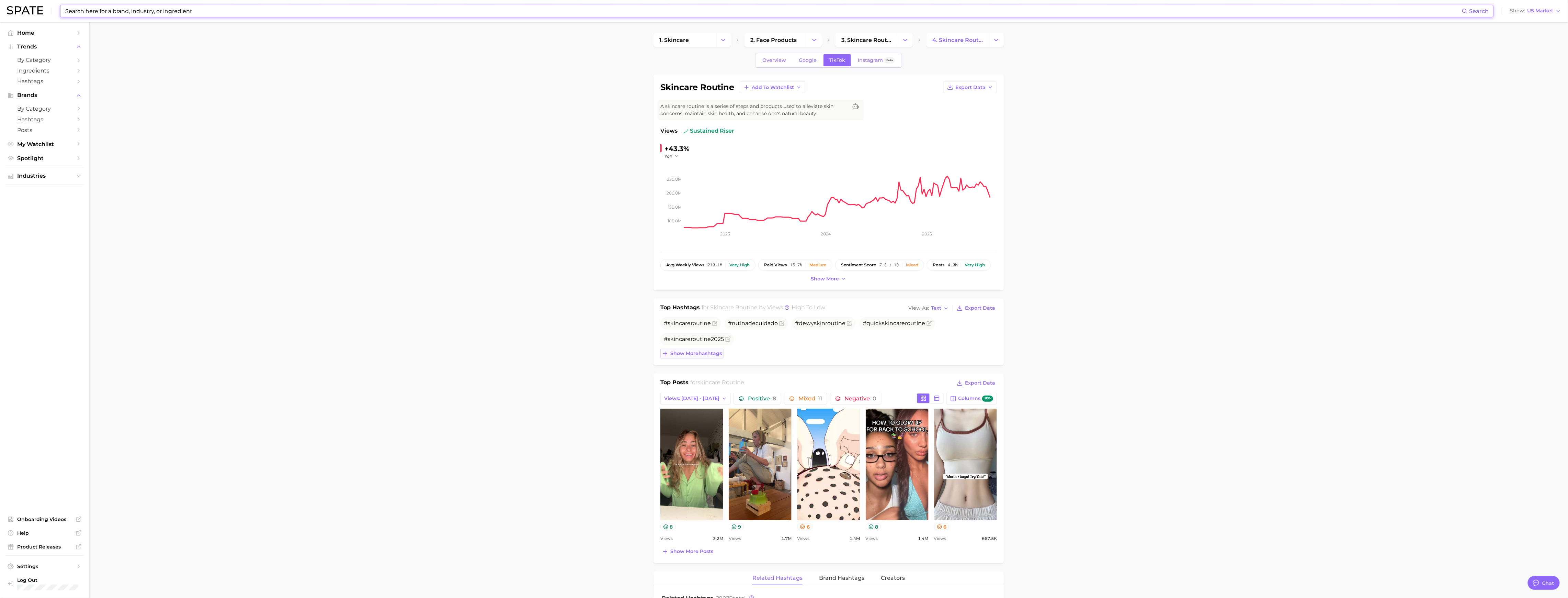
click at [703, 355] on span "Show more hashtags" at bounding box center [695, 353] width 52 height 6
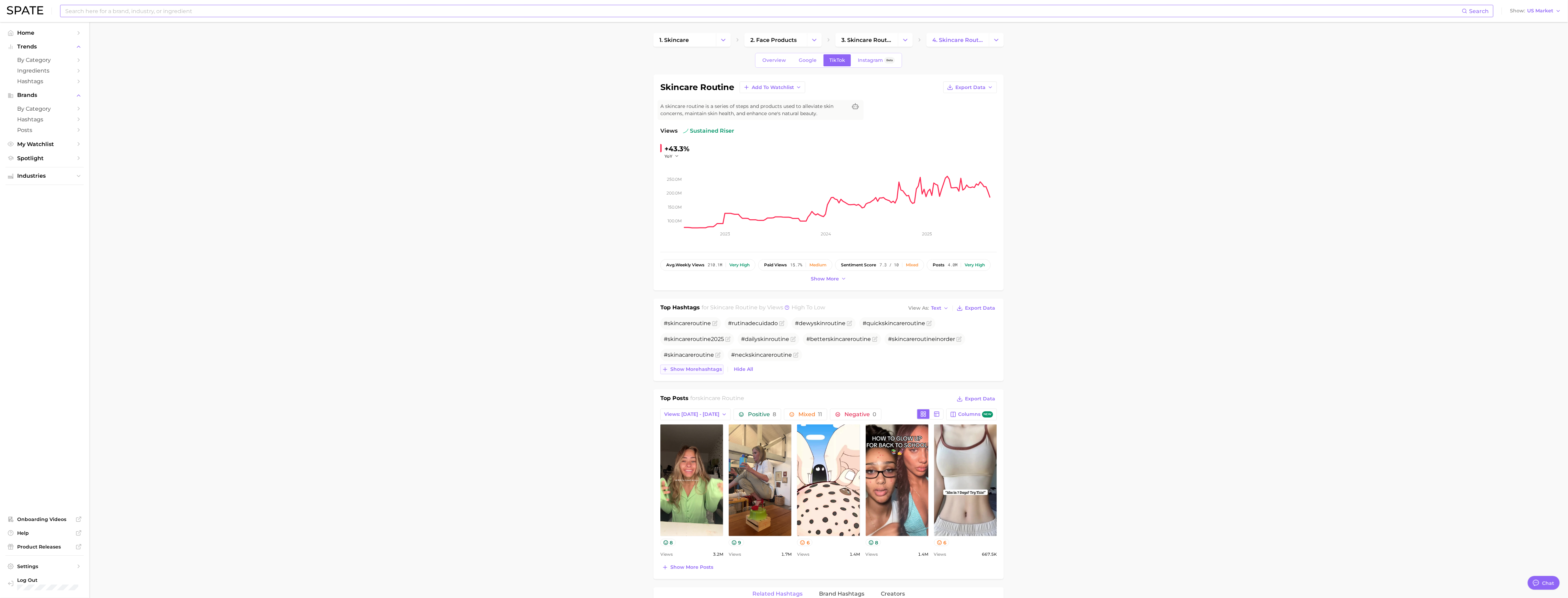
click at [703, 372] on span "Show more hashtags" at bounding box center [695, 369] width 52 height 6
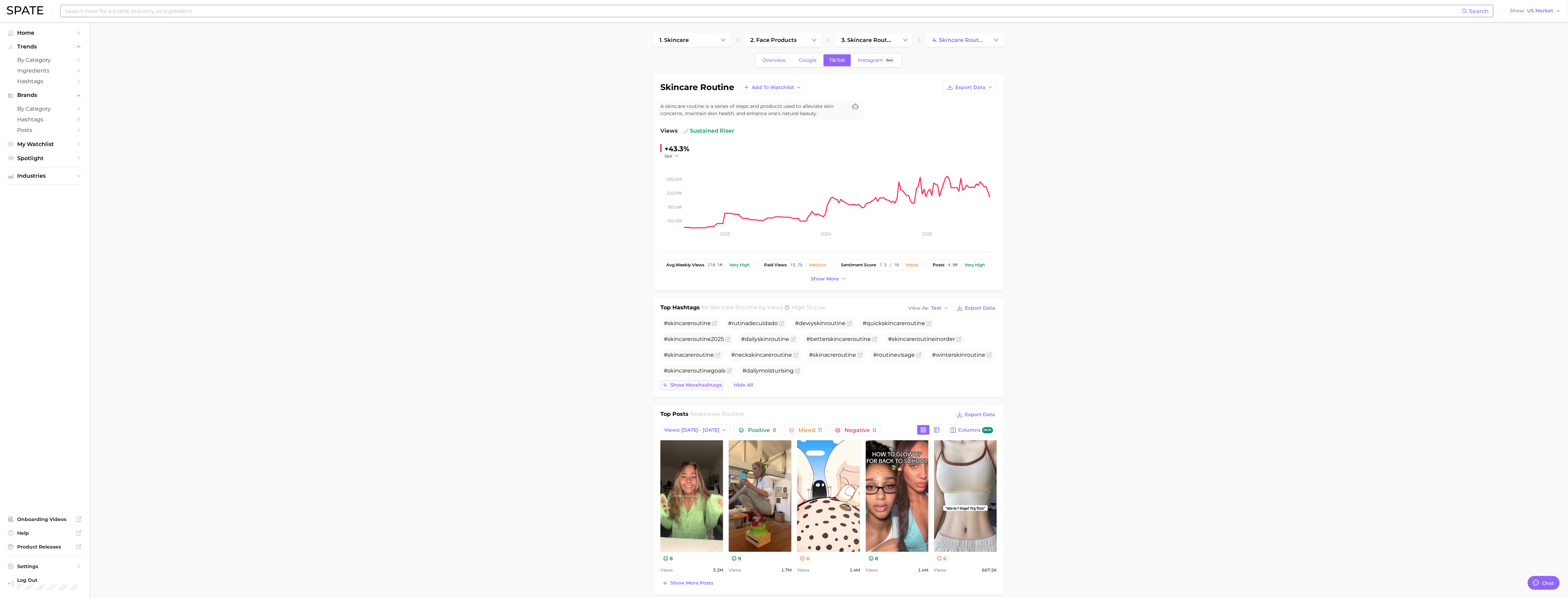
click at [703, 378] on span "Show more hashtags" at bounding box center [695, 385] width 52 height 6
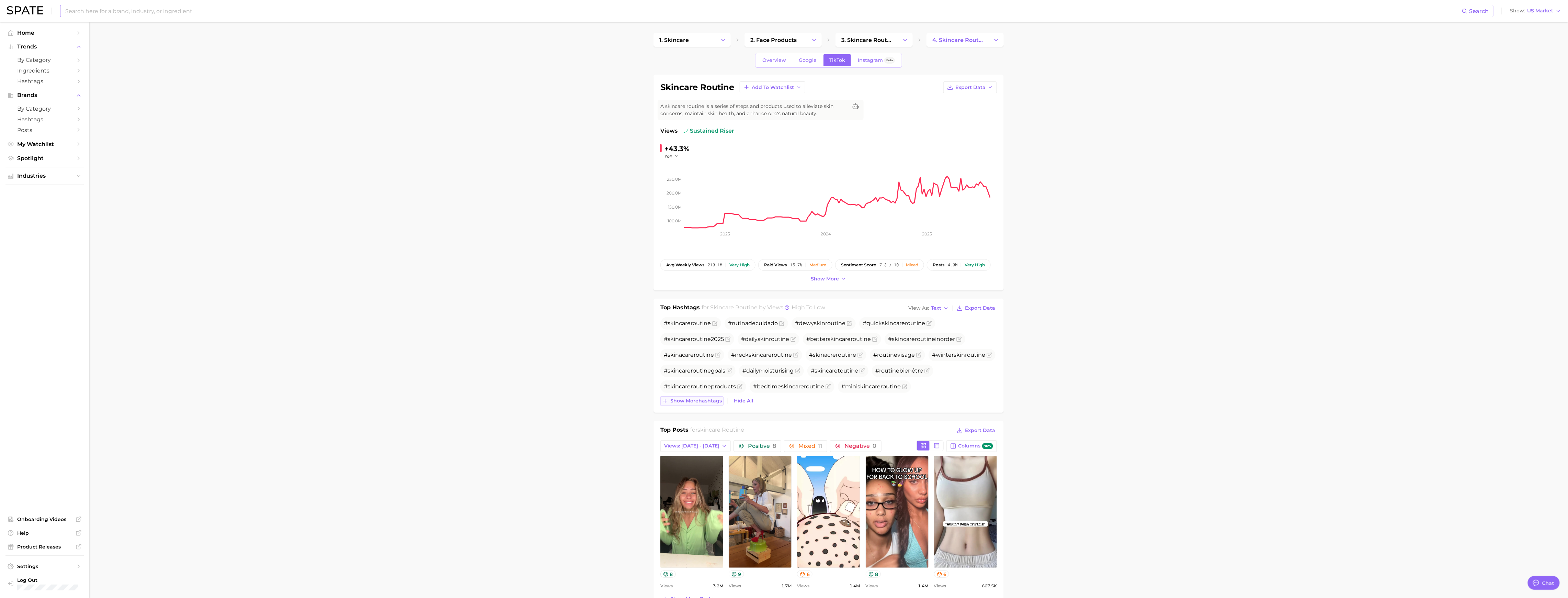
click at [703, 378] on span "Show more hashtags" at bounding box center [695, 401] width 52 height 6
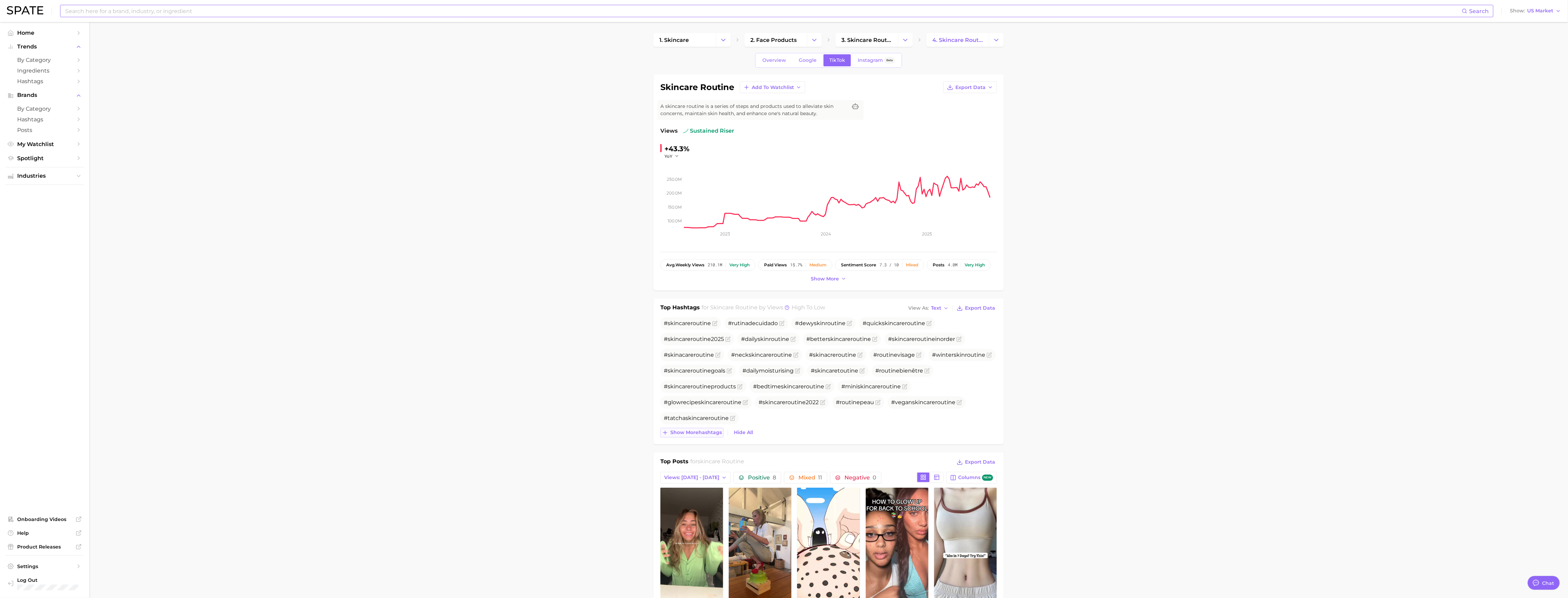
click at [703, 378] on div "# skincare routine #rutinadecuidado #dewyskin routine #quick skincare routine #…" at bounding box center [828, 378] width 336 height 121
click at [703, 378] on span "Show more hashtags" at bounding box center [695, 431] width 52 height 6
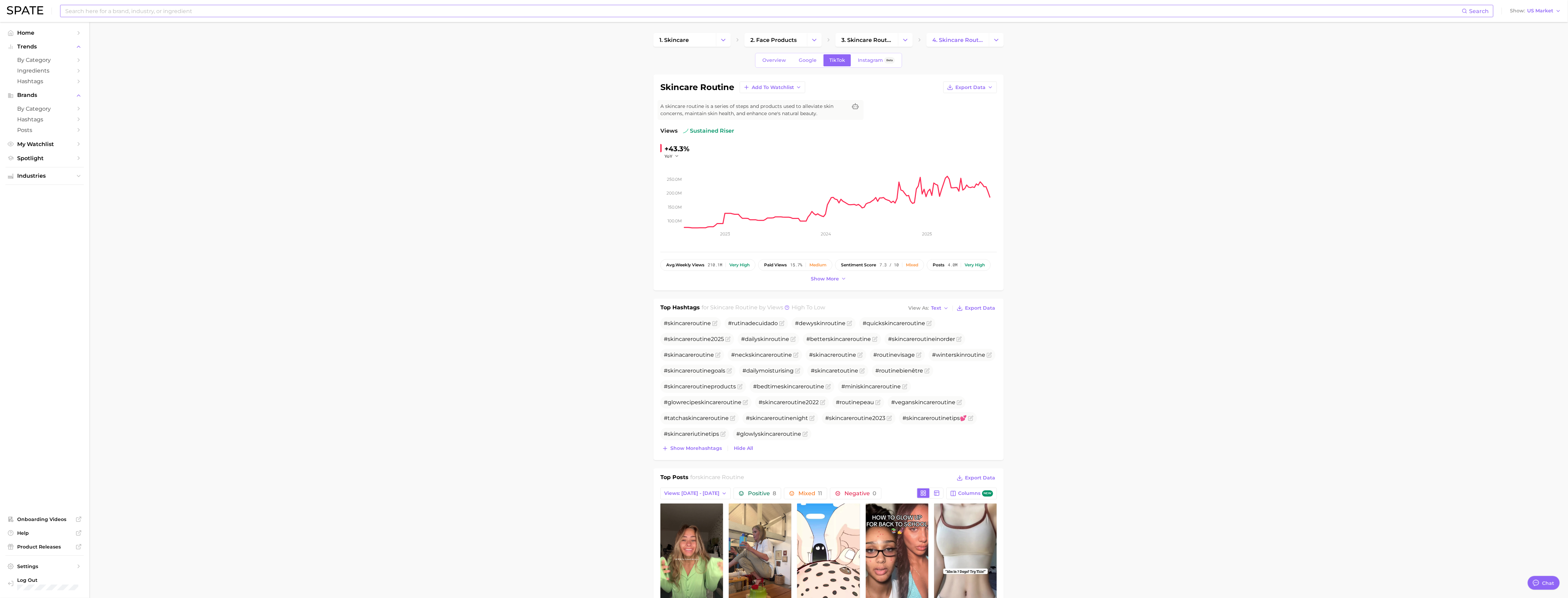
click at [172, 10] on input at bounding box center [763, 10] width 1397 height 12
type input "s"
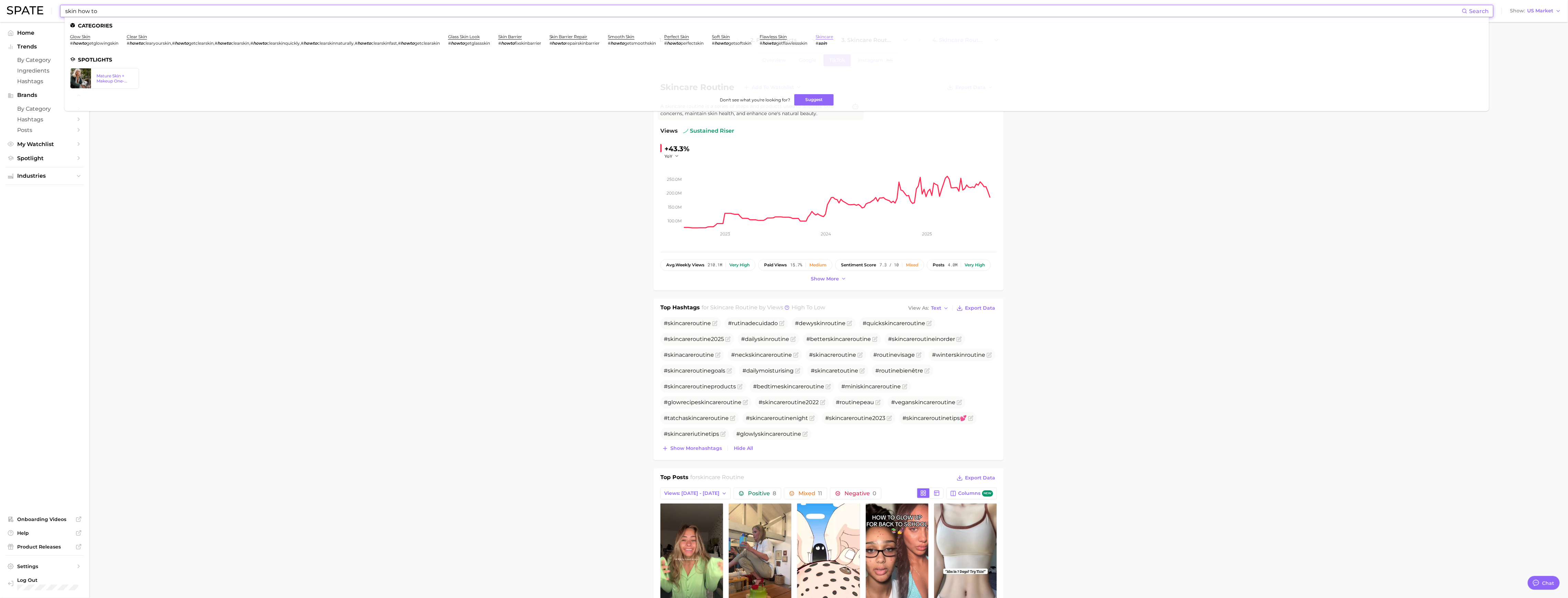
type input "skin how to"
click at [703, 37] on link "skincare" at bounding box center [824, 36] width 17 height 5
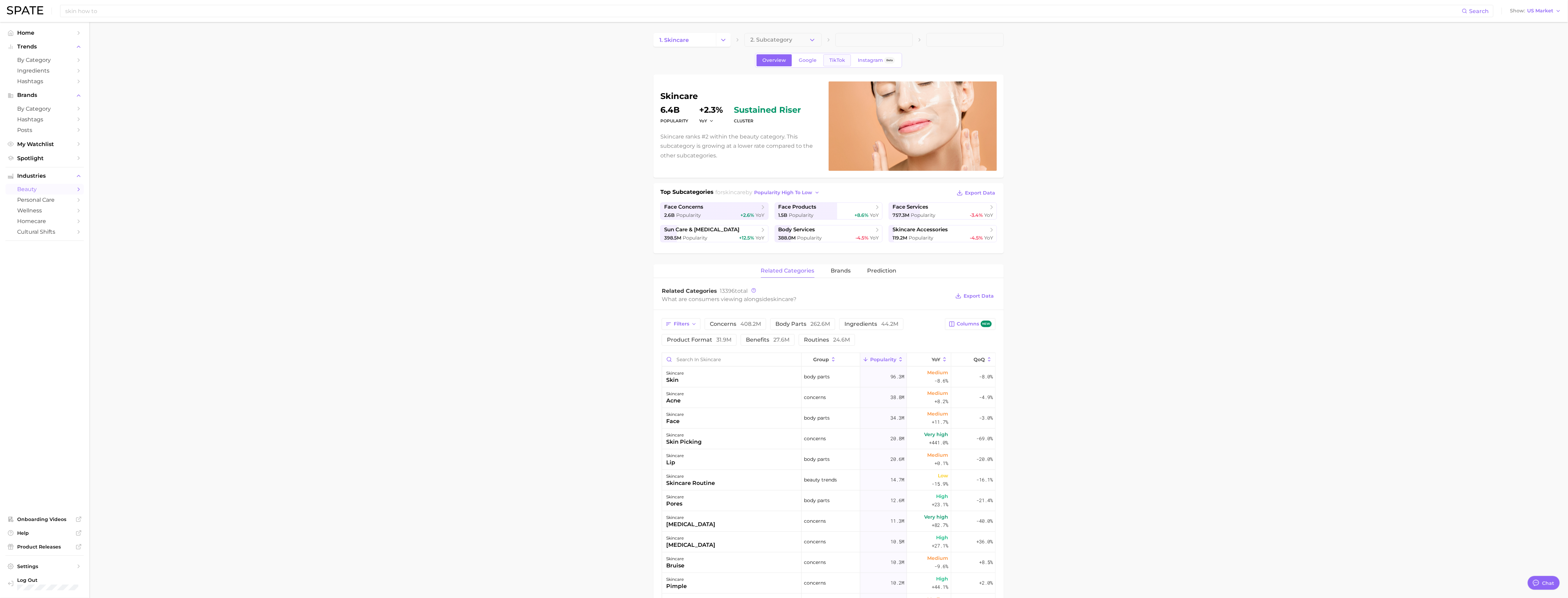
click at [703, 61] on span "TikTok" at bounding box center [837, 59] width 16 height 6
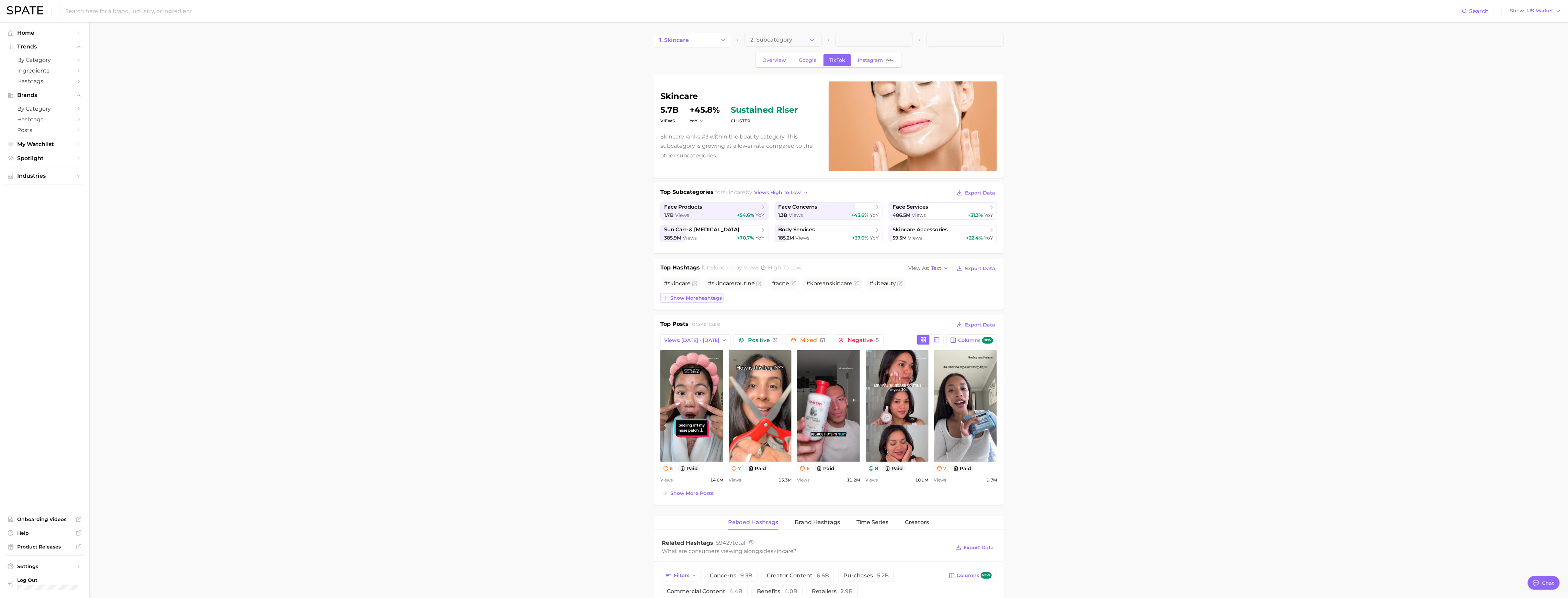
click at [695, 303] on button "Show more hashtags" at bounding box center [692, 297] width 63 height 10
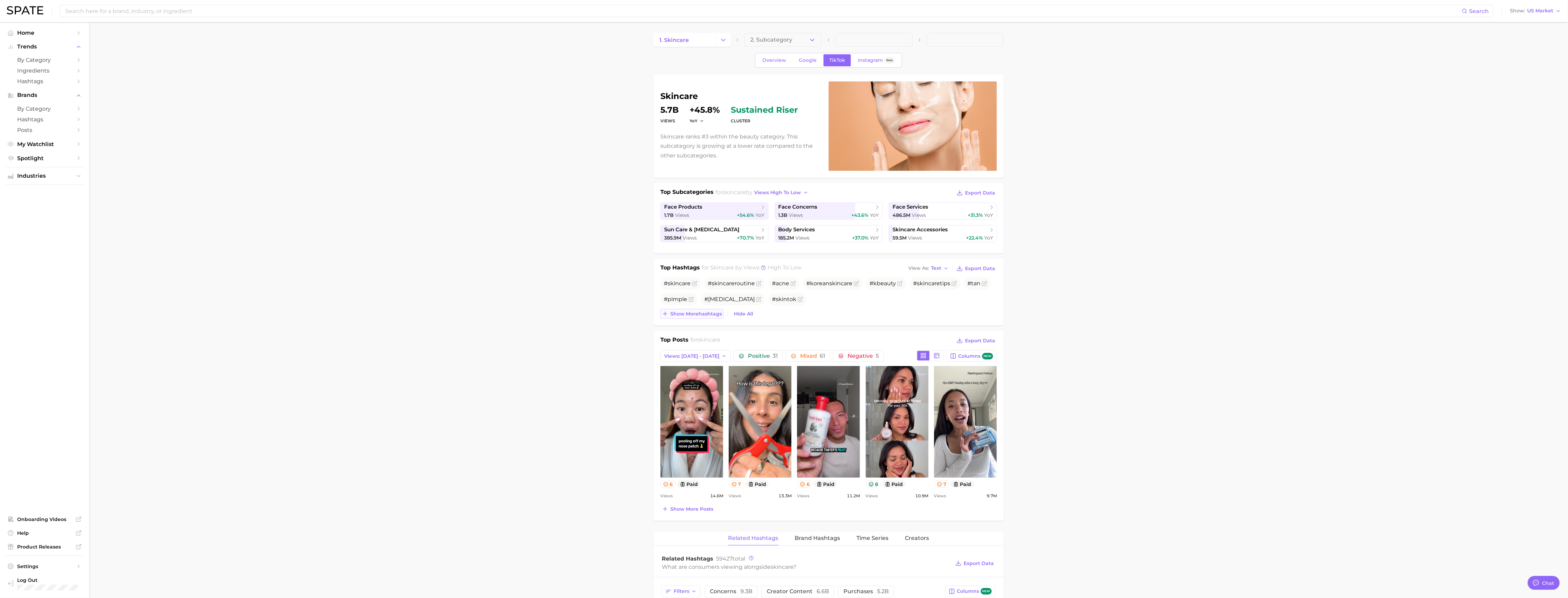
click at [701, 316] on span "Show more hashtags" at bounding box center [695, 313] width 52 height 6
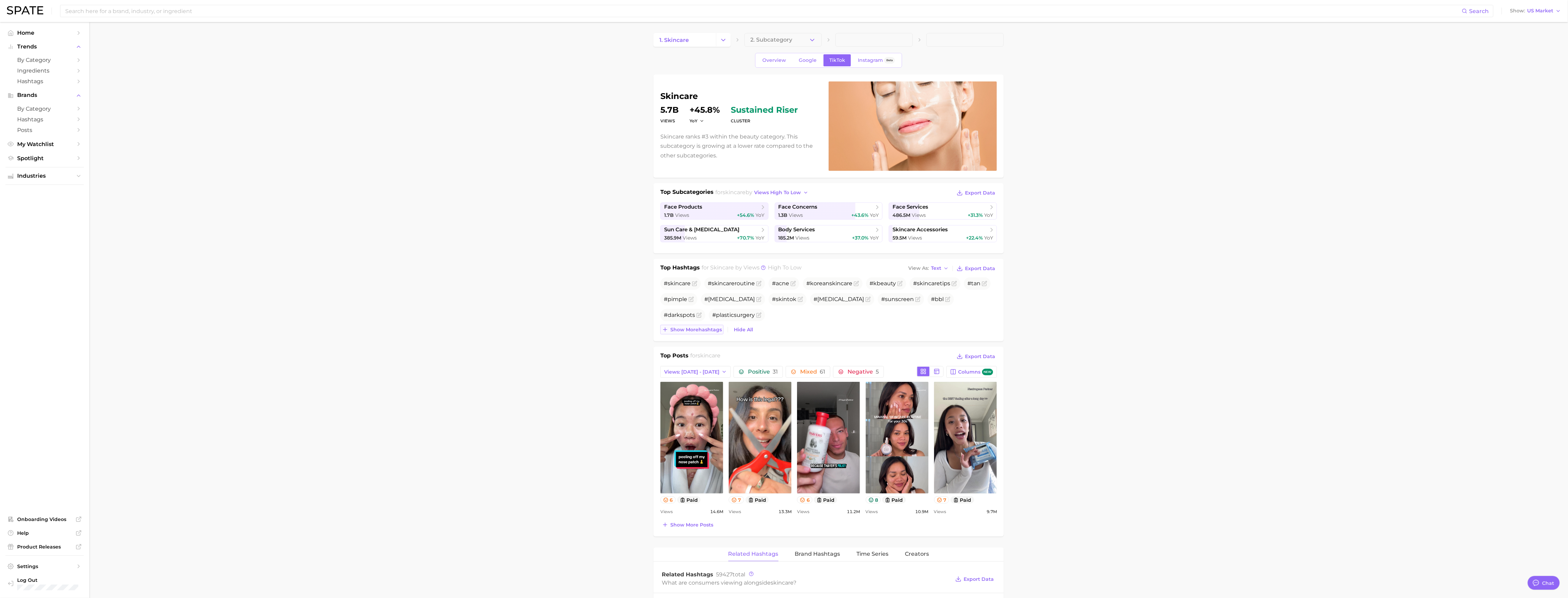
click at [703, 332] on span "Show more hashtags" at bounding box center [695, 329] width 52 height 6
click at [701, 334] on button "Show more hashtags" at bounding box center [692, 329] width 63 height 10
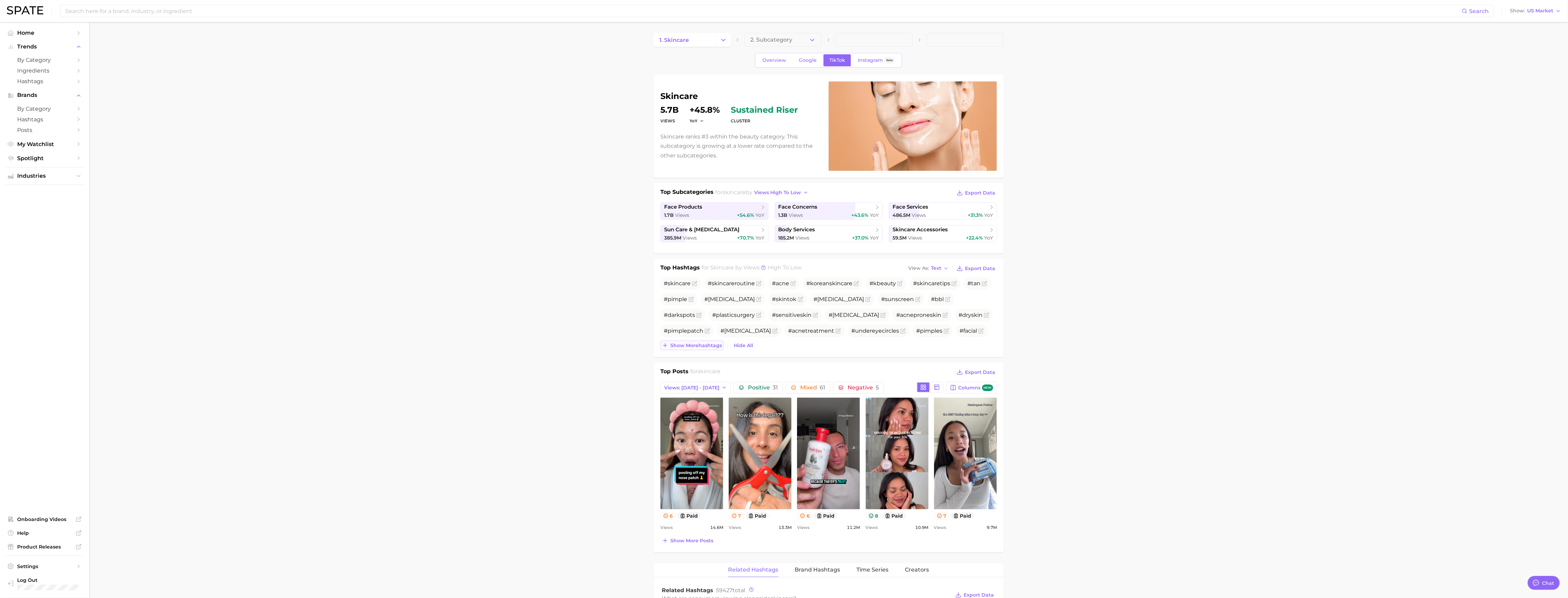
click at [702, 345] on span "Show more hashtags" at bounding box center [695, 345] width 52 height 6
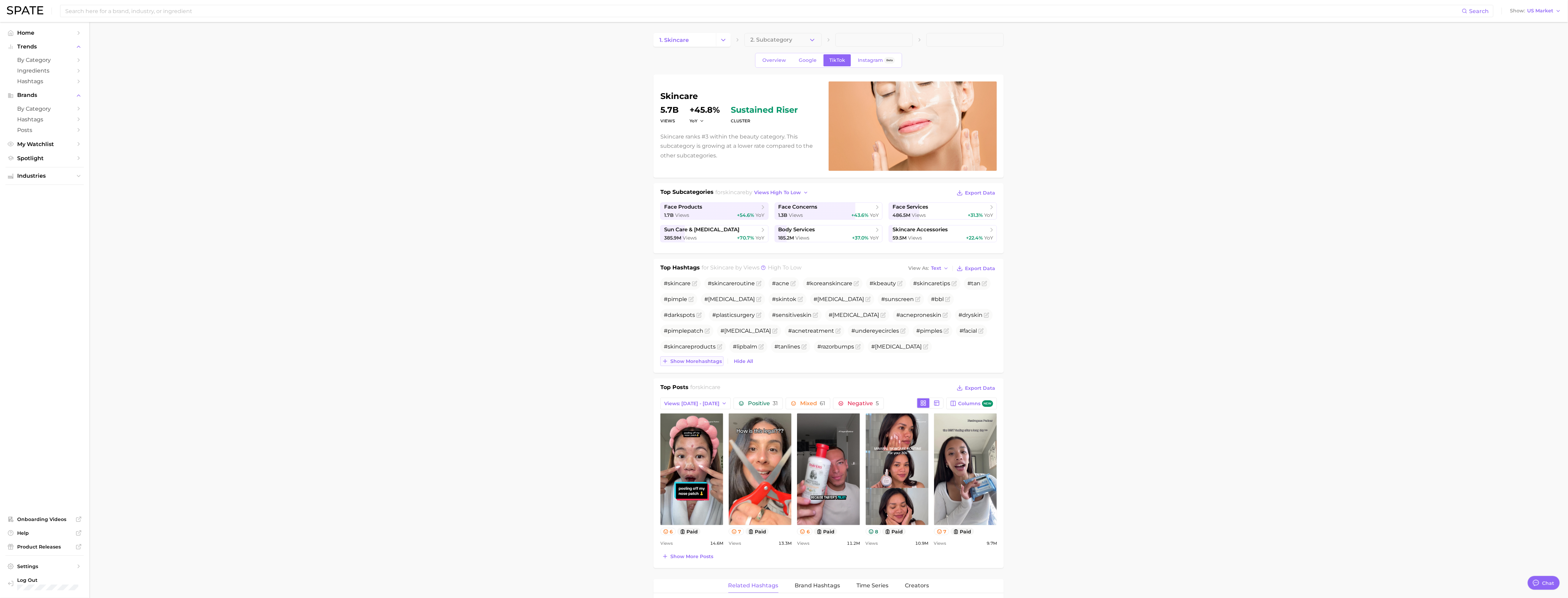
click at [699, 359] on span "Show more hashtags" at bounding box center [695, 361] width 52 height 6
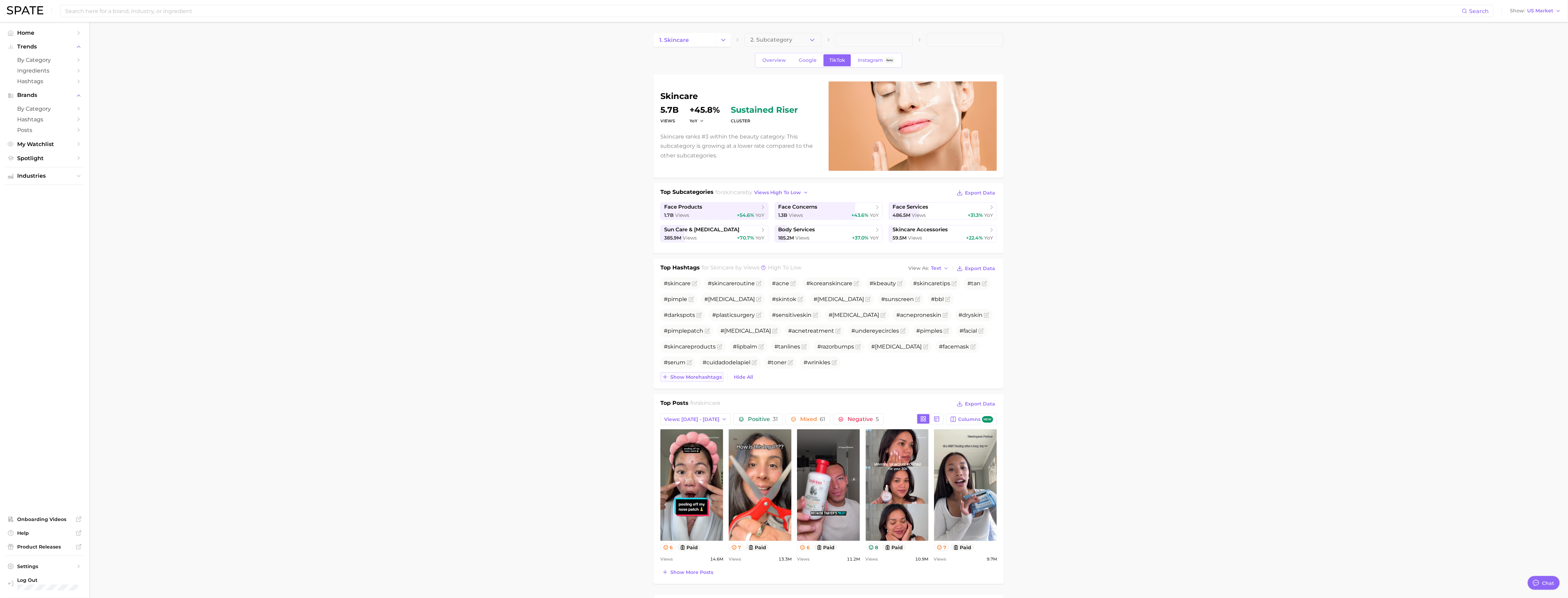
click at [698, 378] on button "Show more hashtags" at bounding box center [692, 377] width 63 height 10
click at [703, 376] on span "Show more hashtags" at bounding box center [695, 377] width 52 height 6
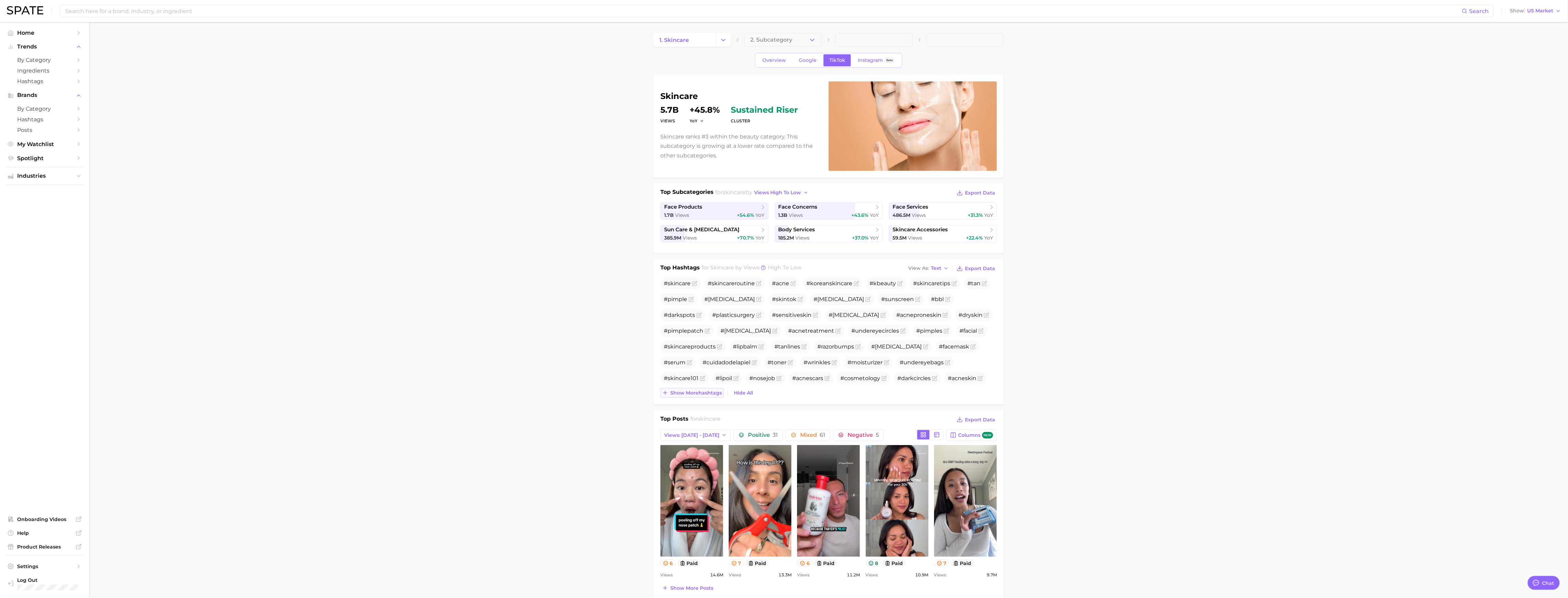
click at [703, 378] on span "Show more hashtags" at bounding box center [695, 393] width 52 height 6
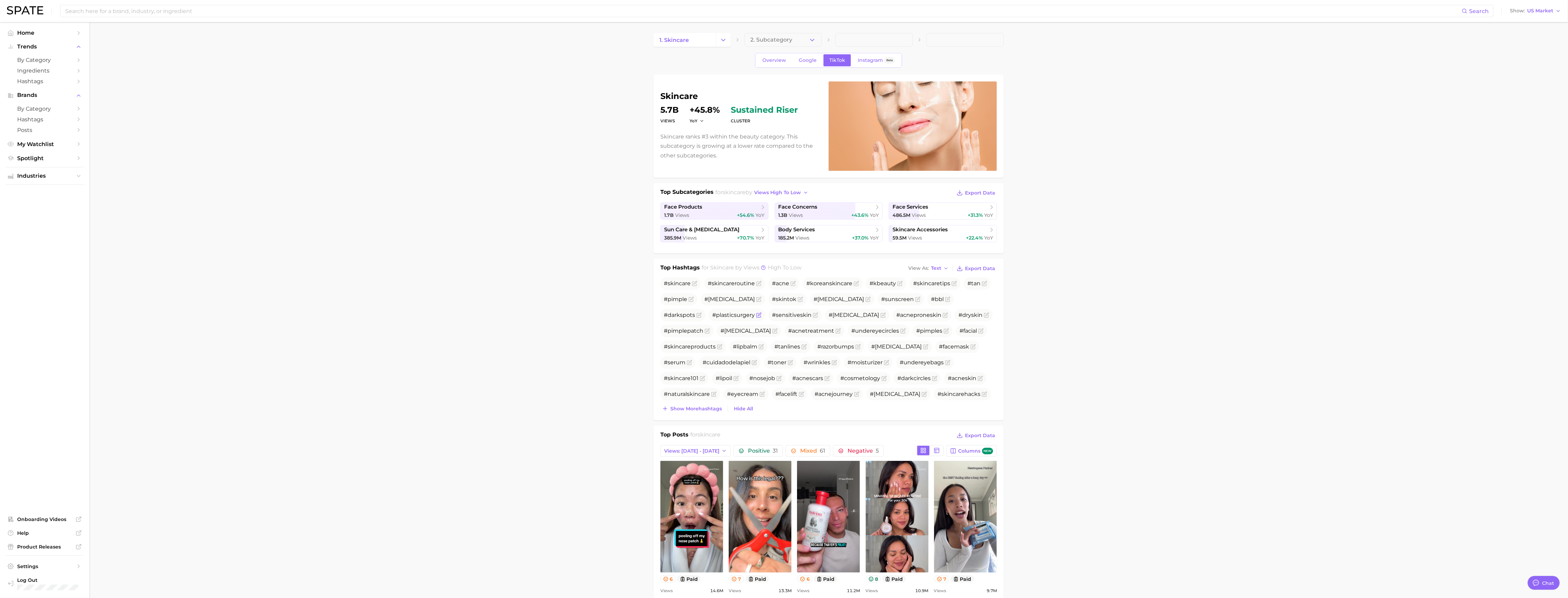
click at [703, 316] on span "#plasticsurgery" at bounding box center [733, 315] width 43 height 6
click at [703, 313] on icon "Flag as miscategorized or irrelevant" at bounding box center [759, 315] width 6 height 6
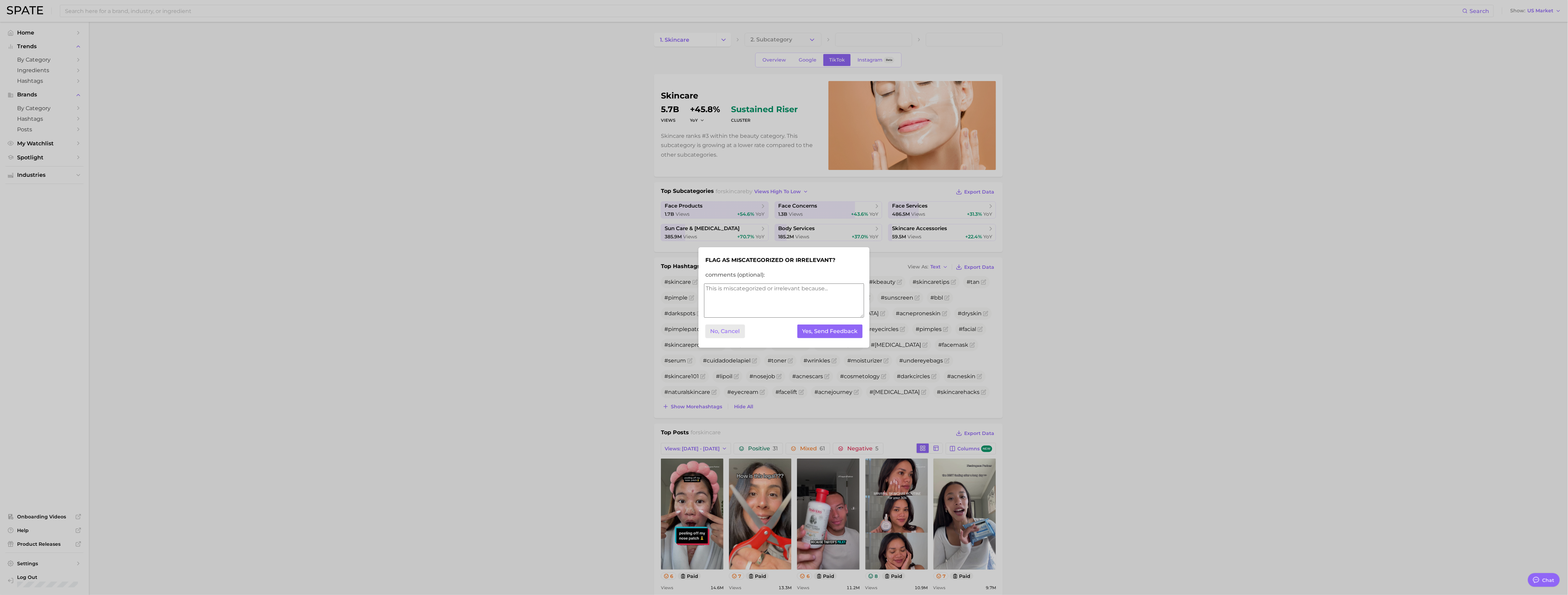
click at [700, 331] on button "No, Cancel" at bounding box center [726, 331] width 39 height 14
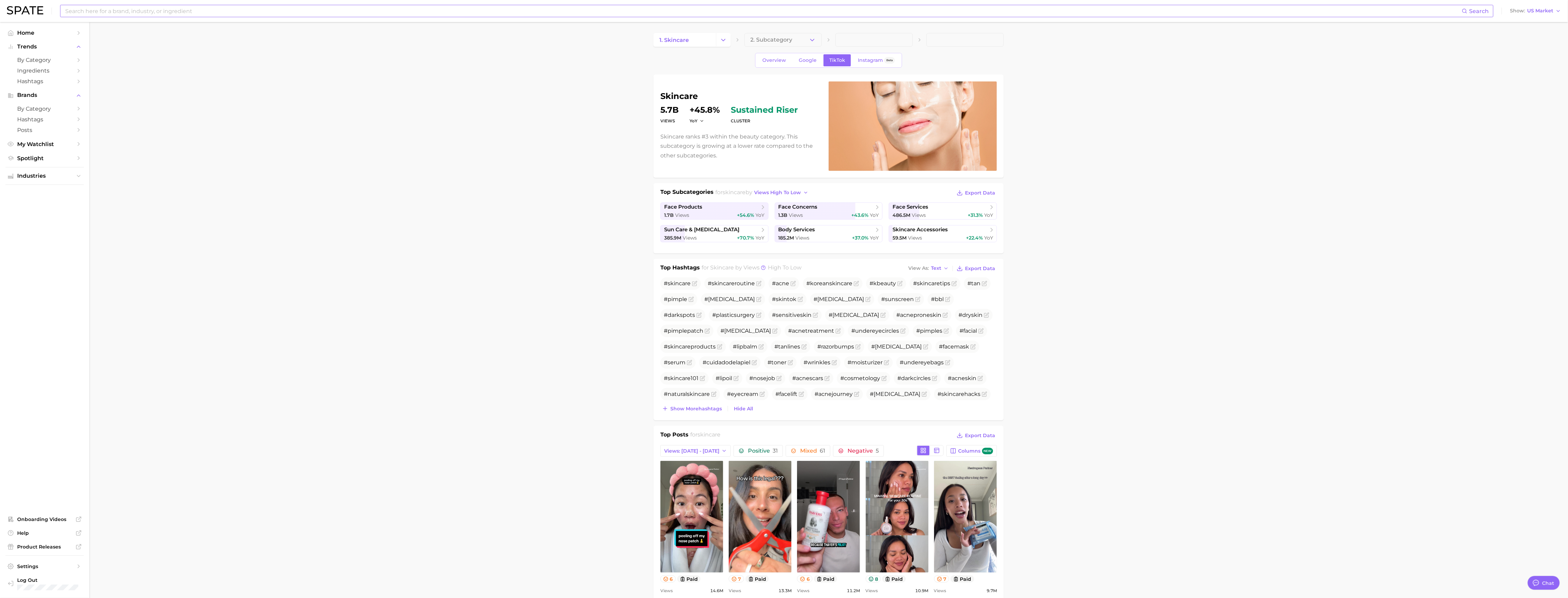
click at [506, 11] on input at bounding box center [763, 10] width 1397 height 12
type input "plastic surgery"
click at [94, 36] on link "plastic surgery" at bounding box center [85, 36] width 31 height 5
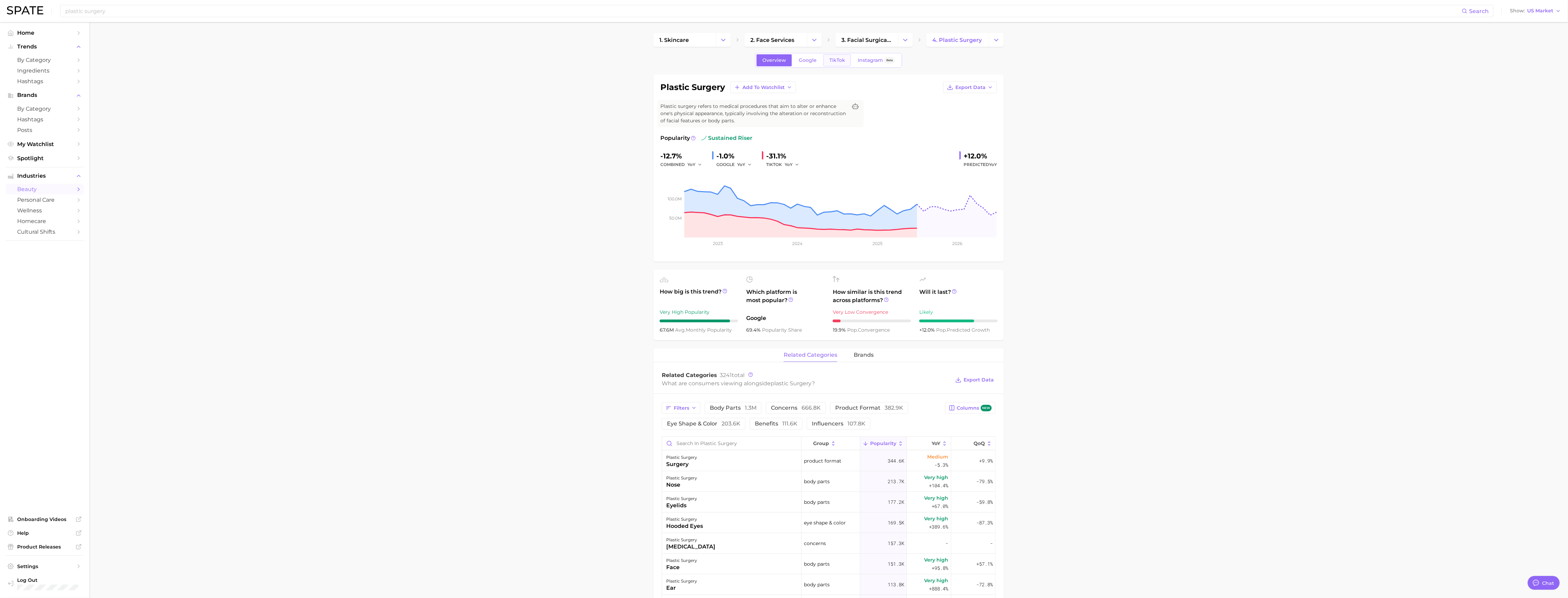
click at [703, 60] on span "TikTok" at bounding box center [837, 59] width 16 height 6
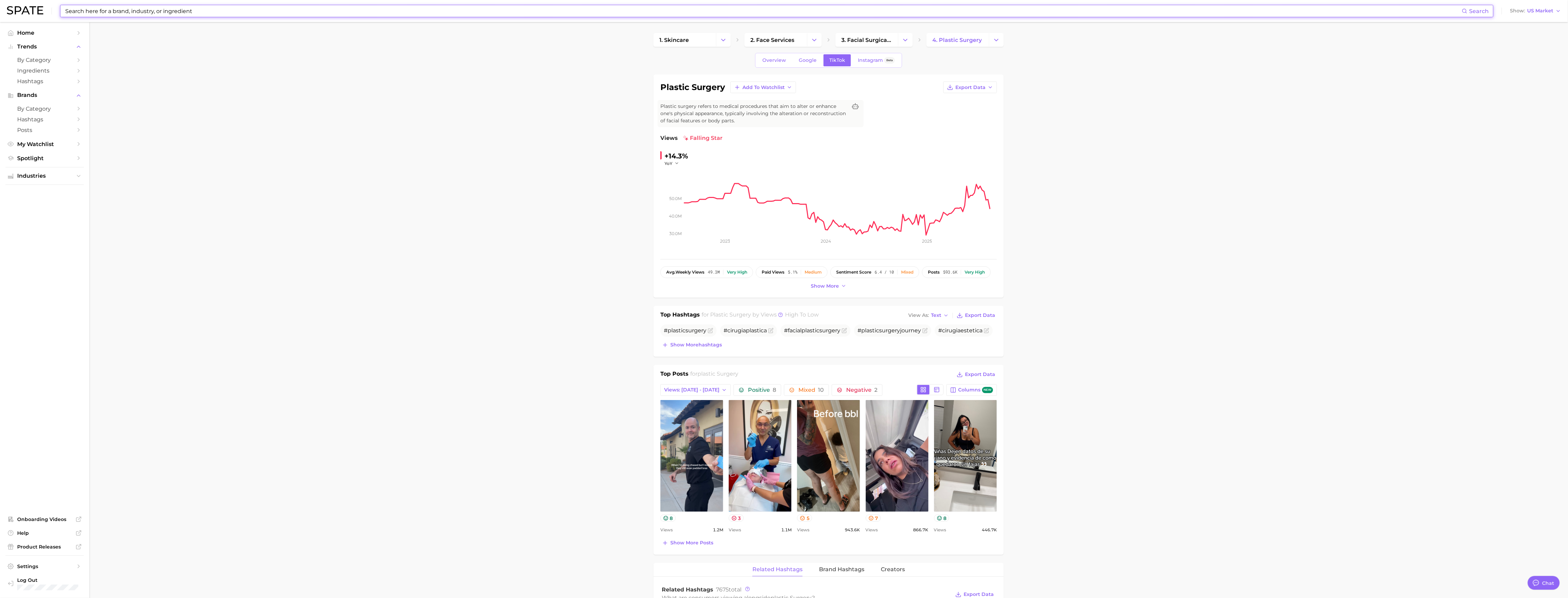
drag, startPoint x: 240, startPoint y: 11, endPoint x: 168, endPoint y: 13, distance: 72.0
click at [168, 13] on input at bounding box center [763, 10] width 1397 height 12
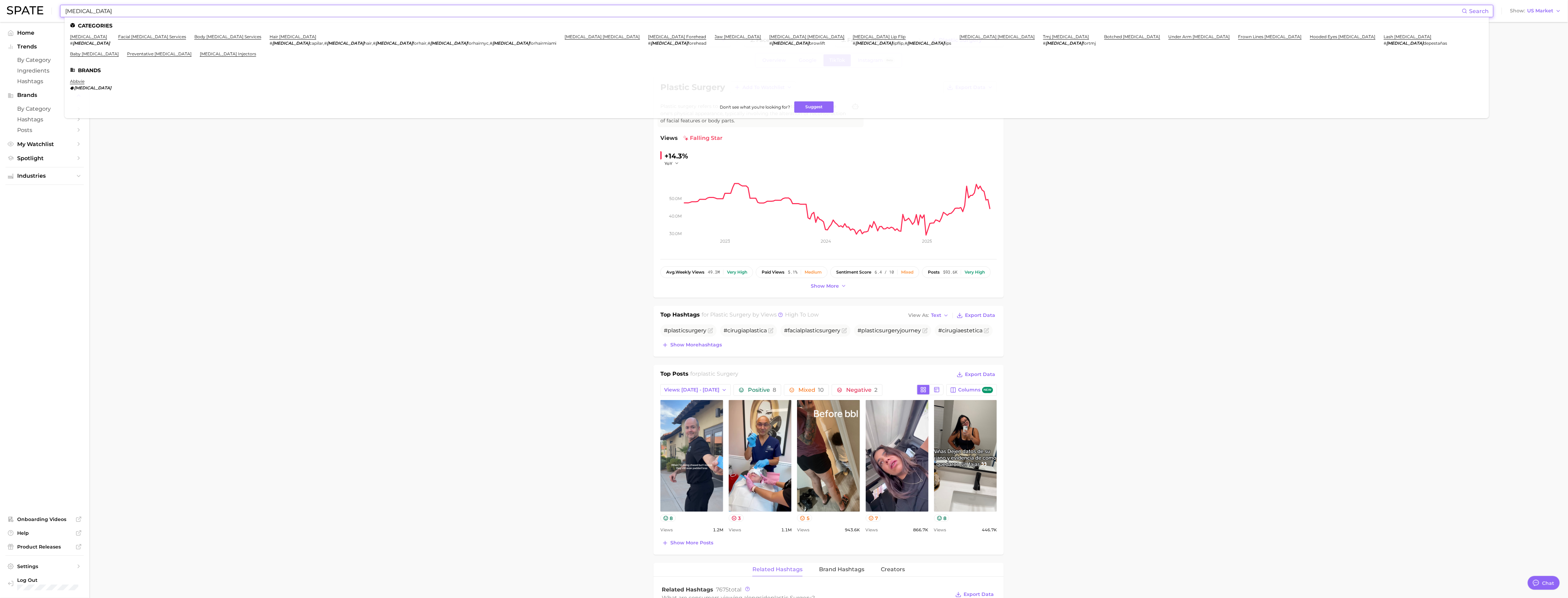
type input "botox"
click at [76, 39] on li "botox # botox" at bounding box center [90, 40] width 40 height 12
click at [76, 36] on link "botox" at bounding box center [88, 36] width 37 height 5
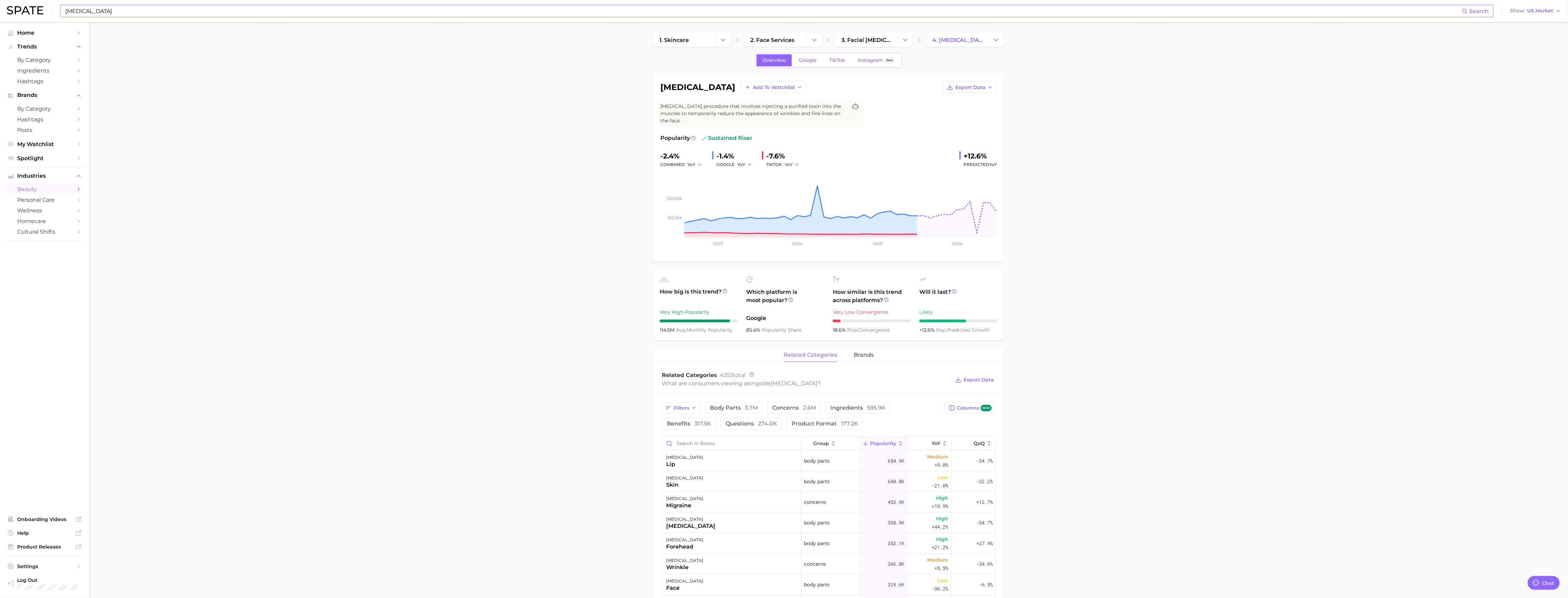
drag, startPoint x: 838, startPoint y: 50, endPoint x: 842, endPoint y: 54, distance: 5.7
click at [703, 52] on div "1. skincare 2. face services 3. facial botox services 4. botox Overview Google …" at bounding box center [828, 538] width 350 height 1010
click at [703, 55] on link "TikTok" at bounding box center [837, 59] width 28 height 12
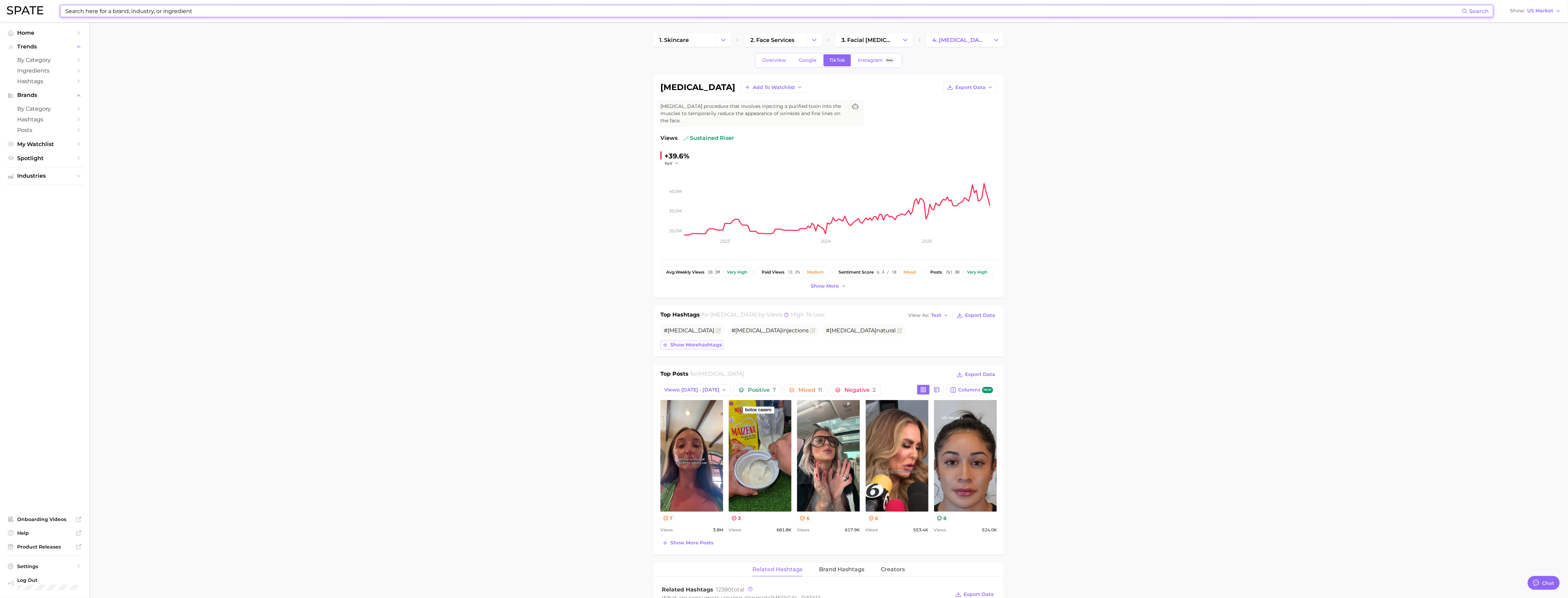
click at [691, 344] on span "Show more hashtags" at bounding box center [695, 344] width 52 height 6
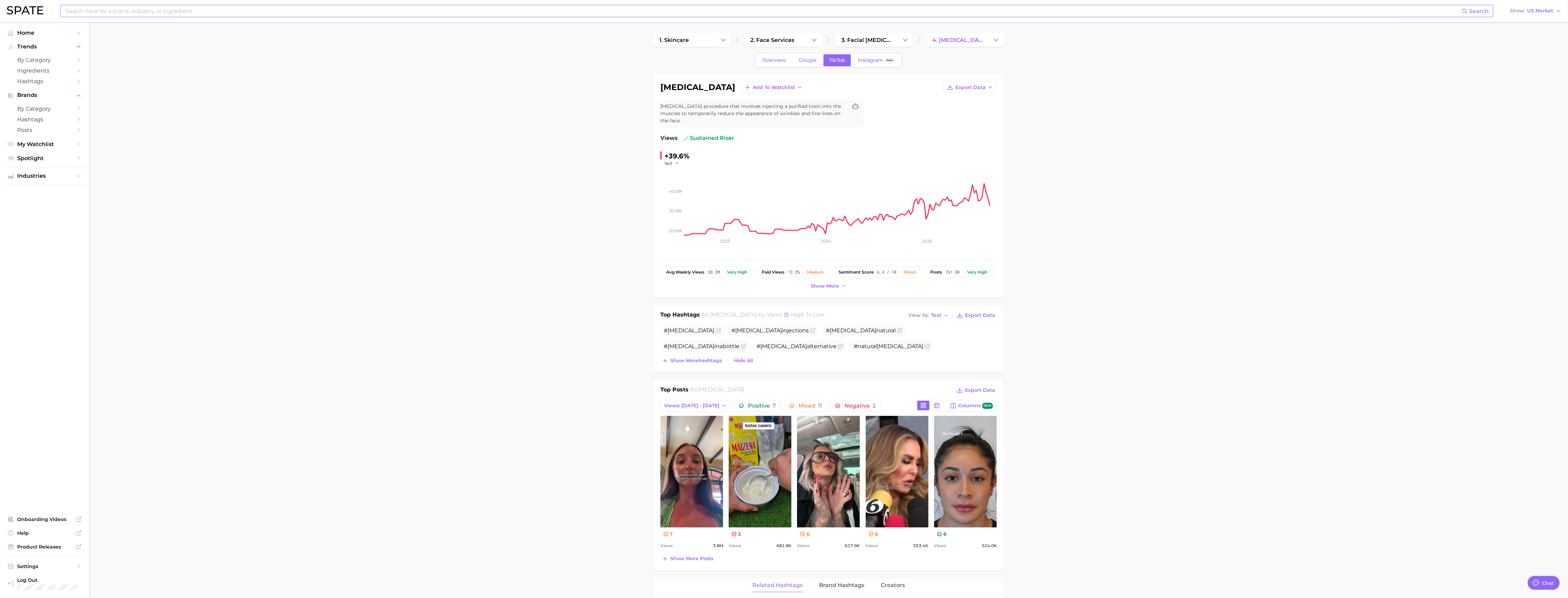
drag, startPoint x: 694, startPoint y: 358, endPoint x: 696, endPoint y: 362, distance: 4.5
click at [694, 358] on button "Show more hashtags" at bounding box center [692, 361] width 63 height 10
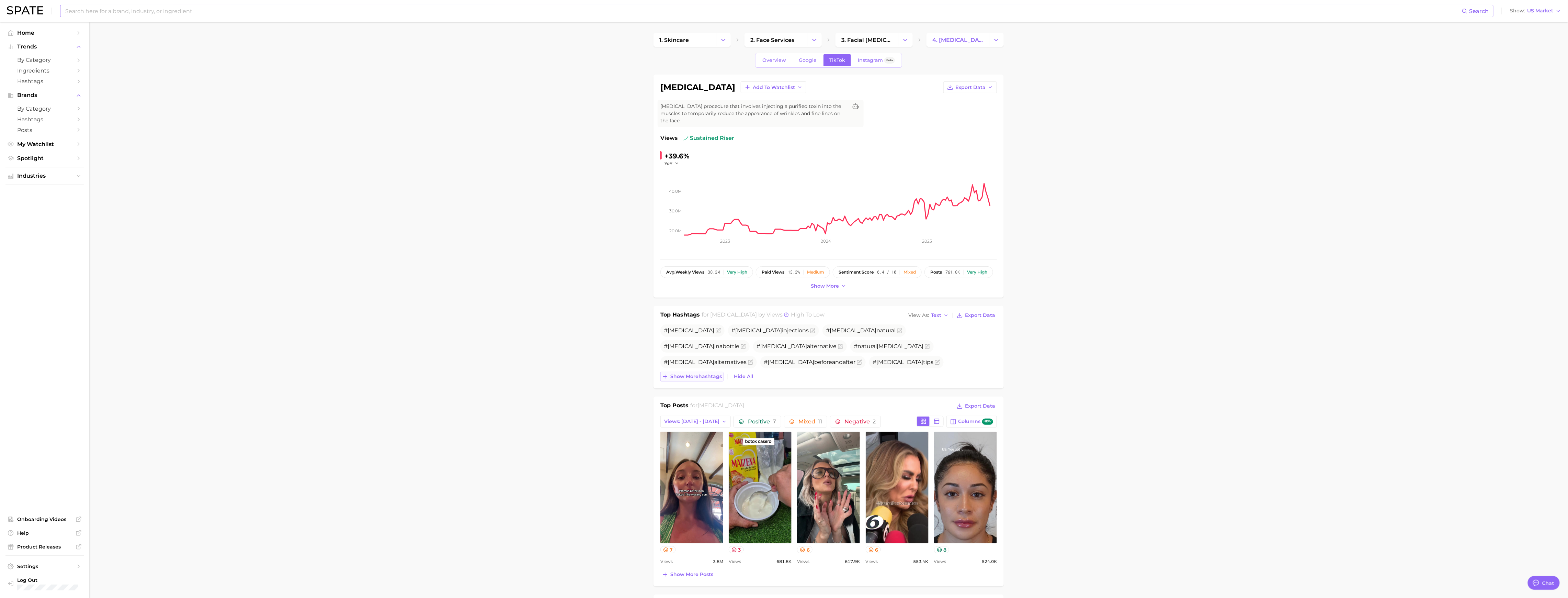
click at [698, 378] on span "Show more hashtags" at bounding box center [695, 376] width 52 height 6
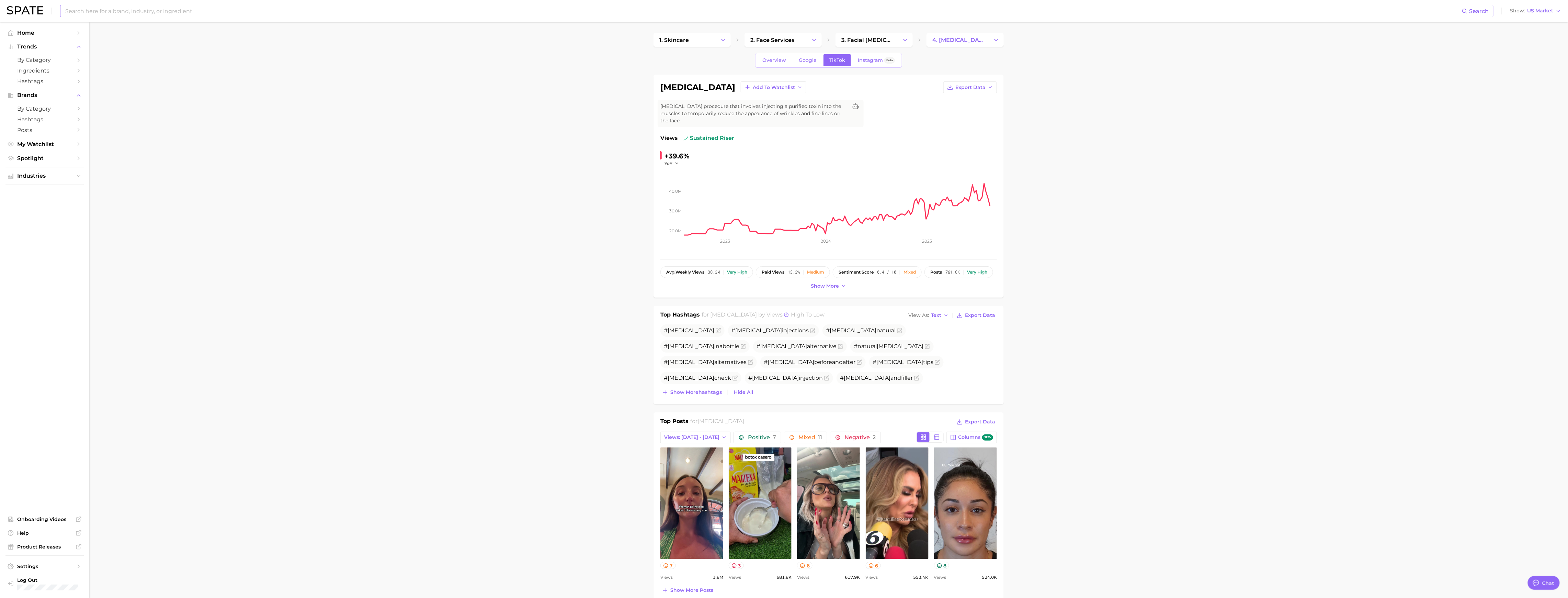
click at [702, 378] on button "Show more hashtags" at bounding box center [692, 393] width 63 height 10
